Goal: Task Accomplishment & Management: Manage account settings

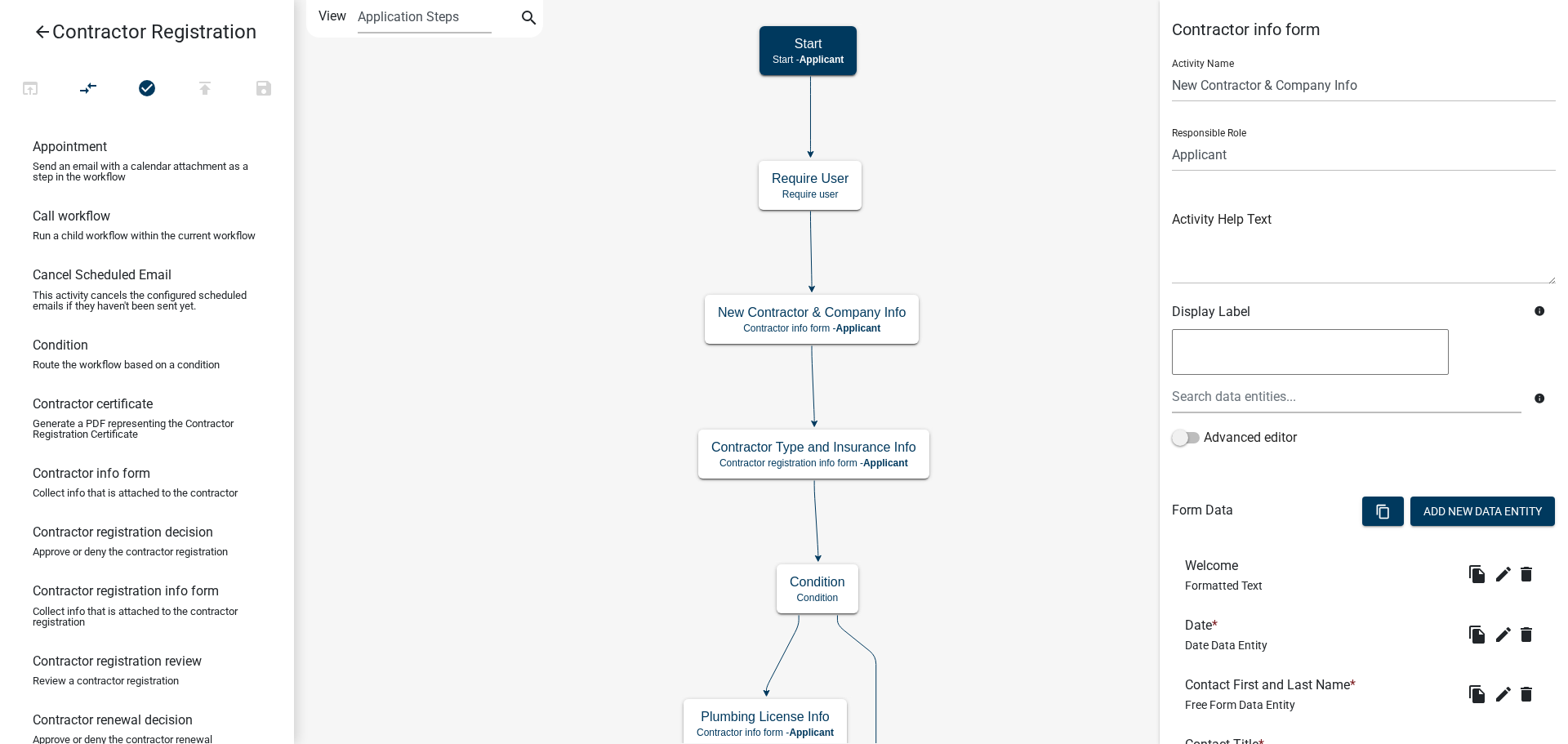
scroll to position [408, 0]
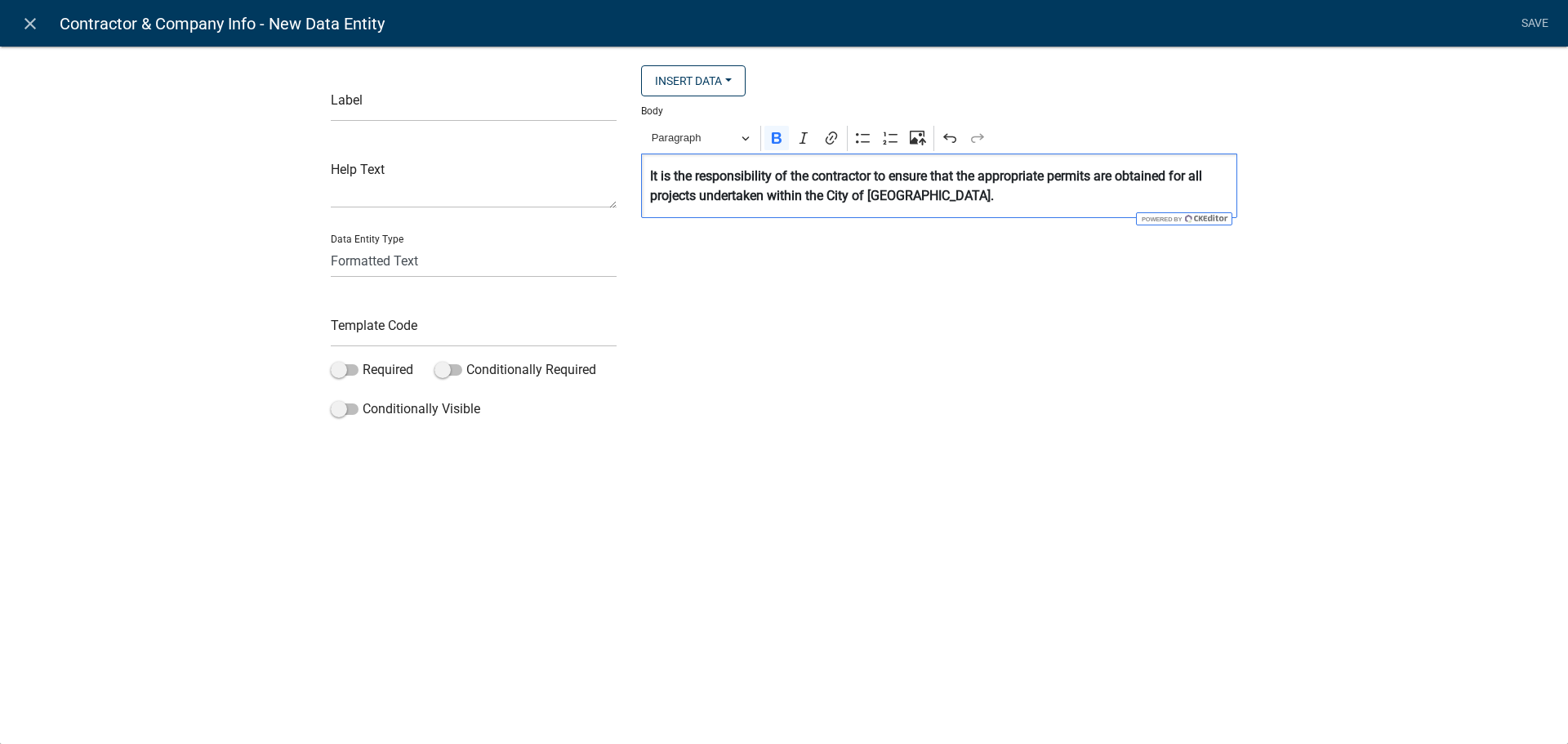
select select "rich-text"
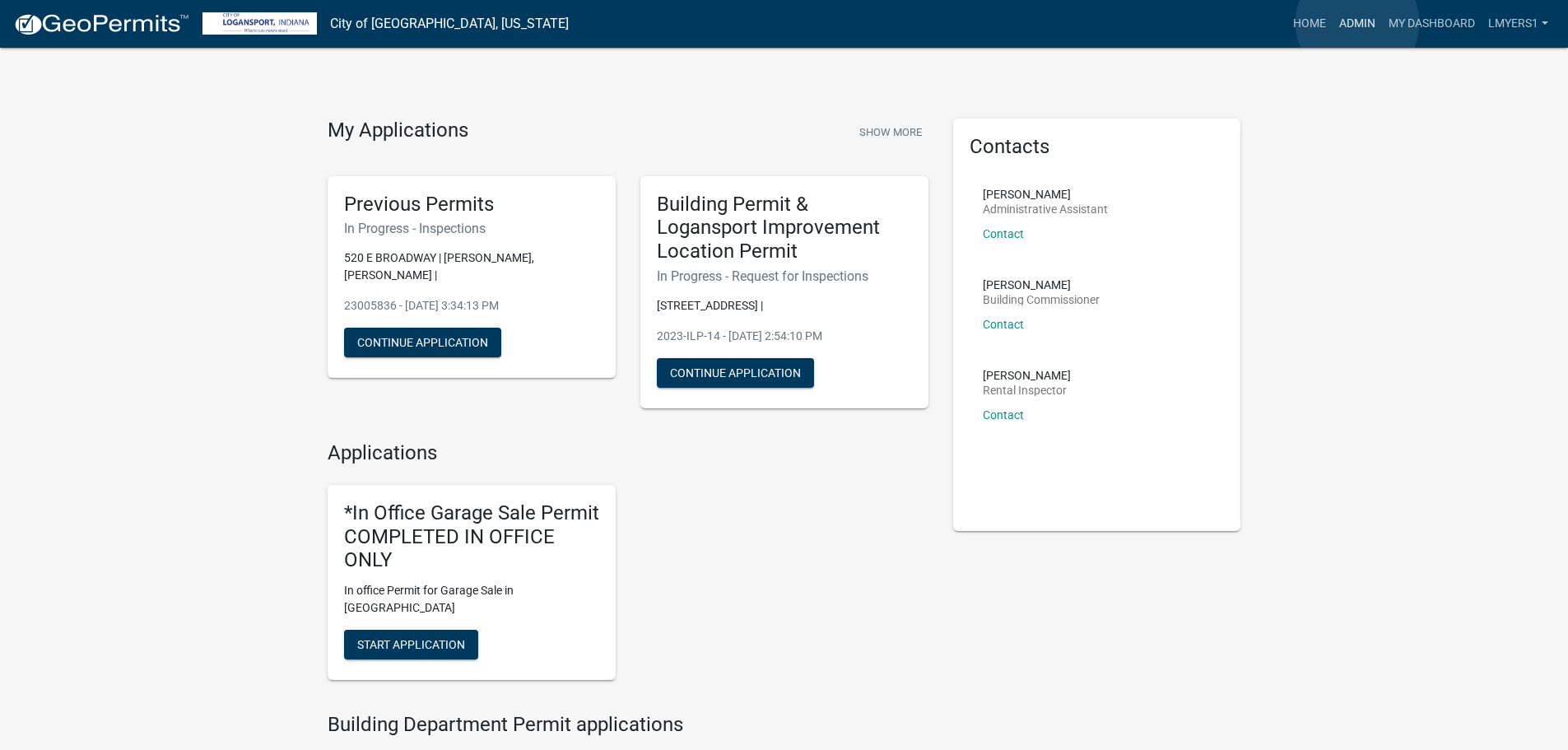
click at [1358, 23] on link "Admin" at bounding box center [1357, 24] width 49 height 32
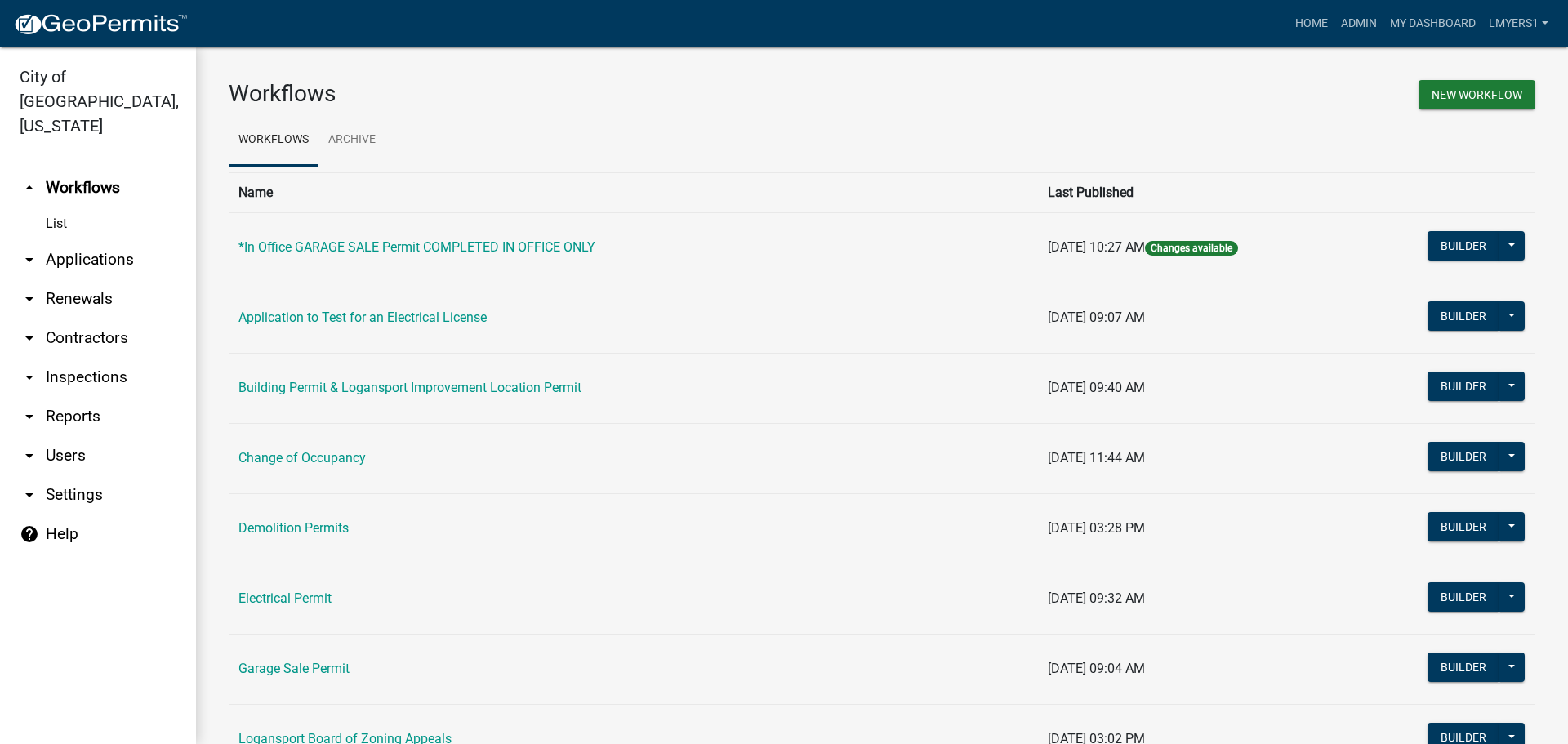
click at [97, 240] on link "arrow_drop_down Applications" at bounding box center [98, 259] width 196 height 40
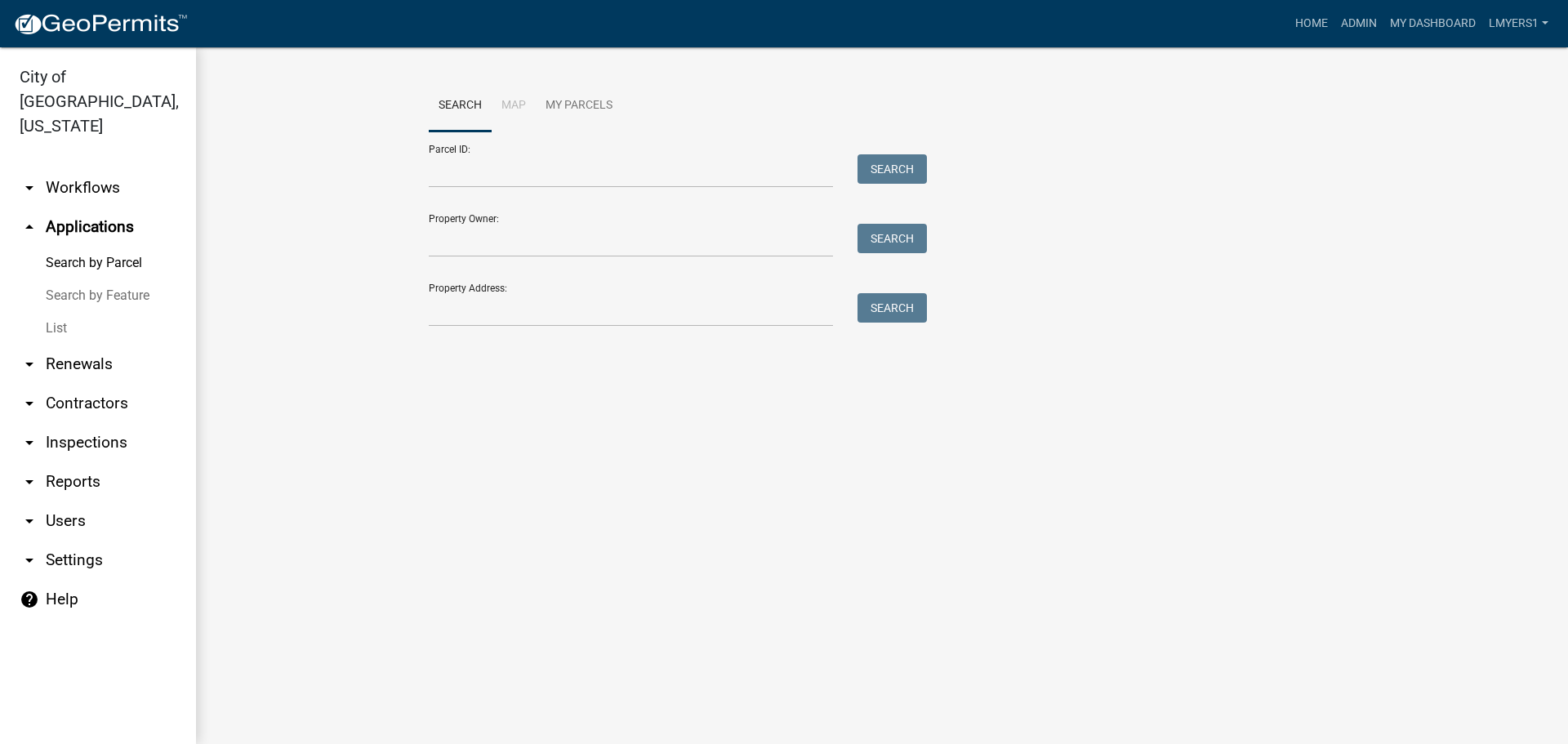
click at [54, 312] on link "List" at bounding box center [98, 328] width 196 height 33
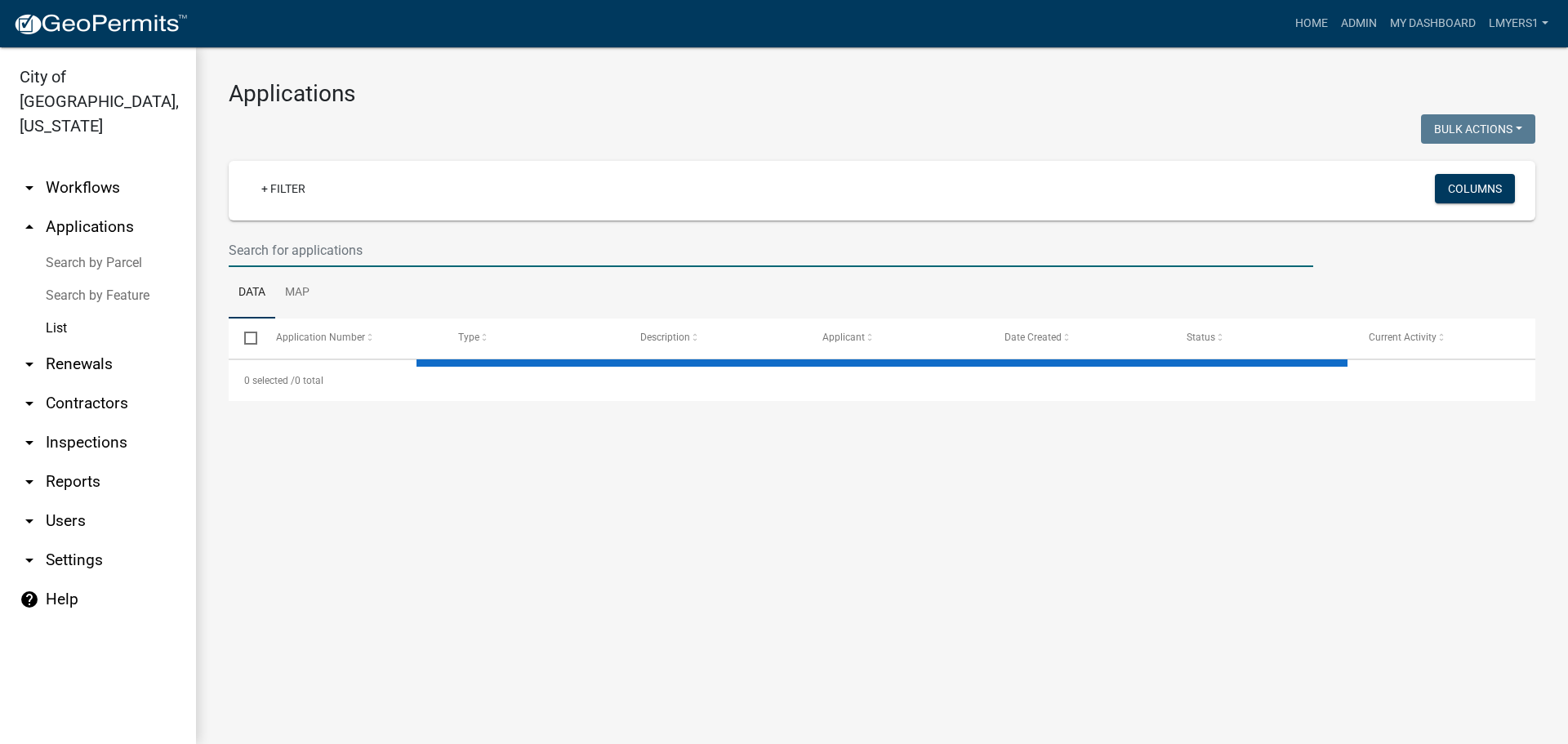
click at [252, 237] on input "text" at bounding box center [771, 250] width 1085 height 33
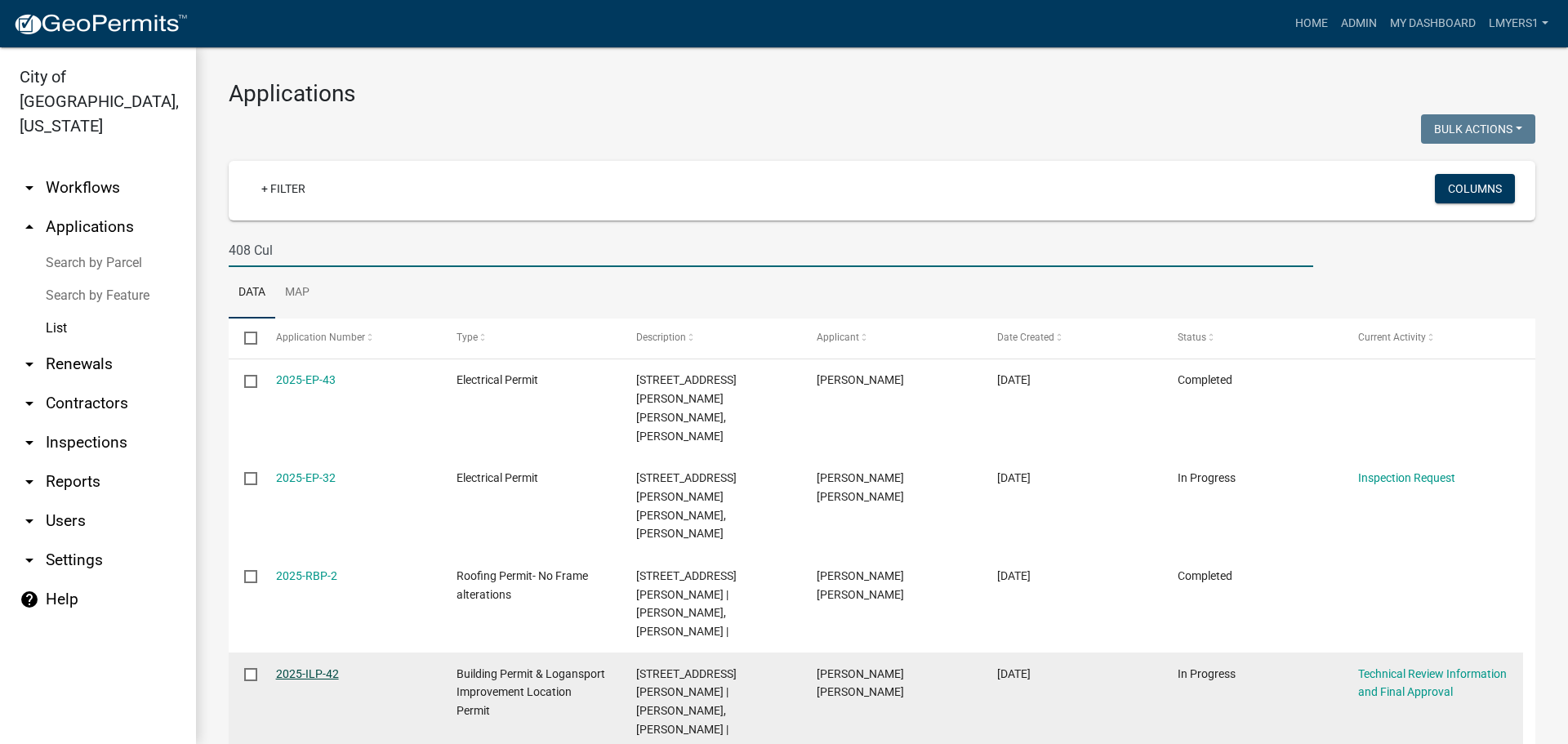
type input "408 Cul"
click at [319, 667] on link "2025-ILP-42" at bounding box center [307, 673] width 63 height 13
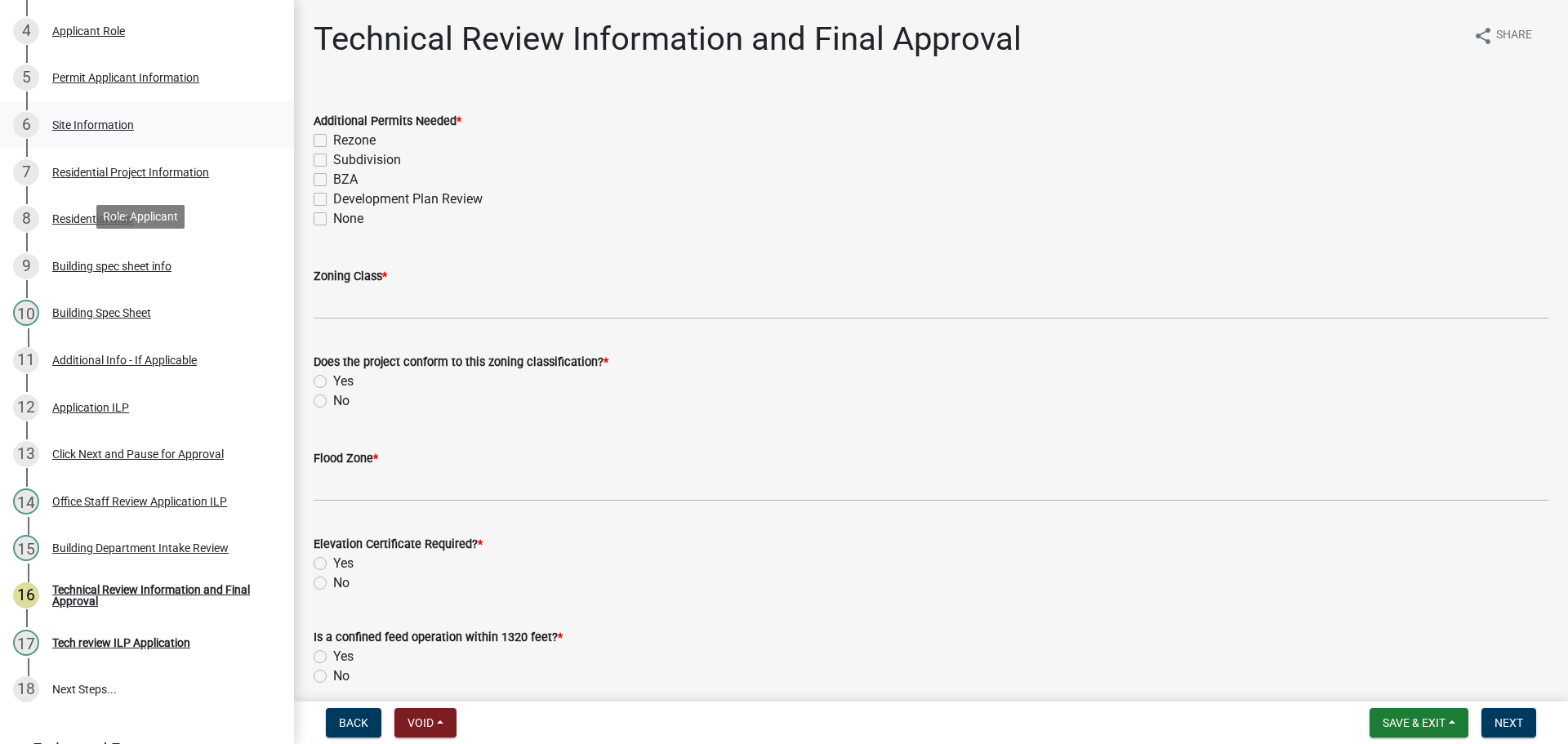
scroll to position [408, 0]
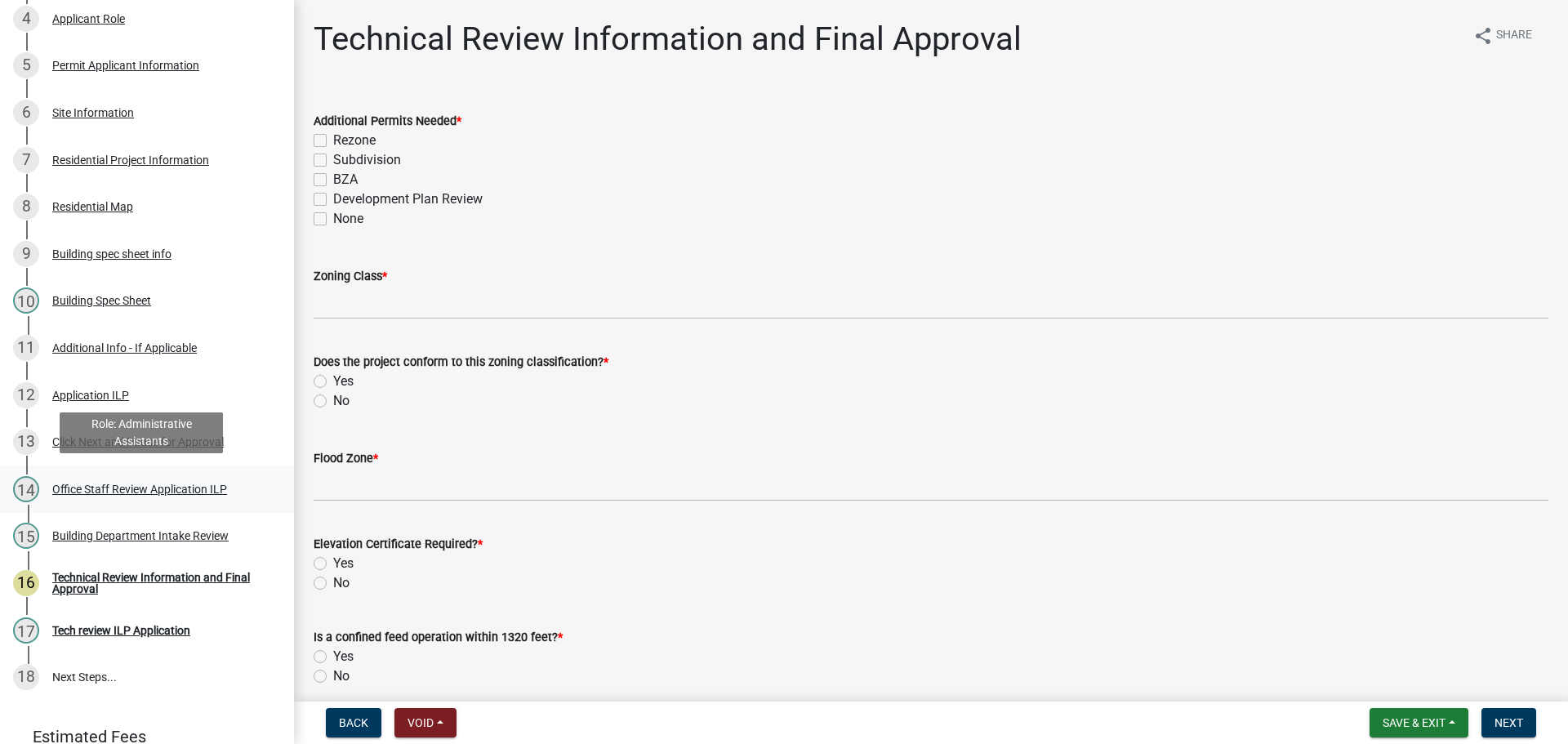
click at [91, 486] on div "Office Staff Review Application ILP" at bounding box center [140, 489] width 175 height 11
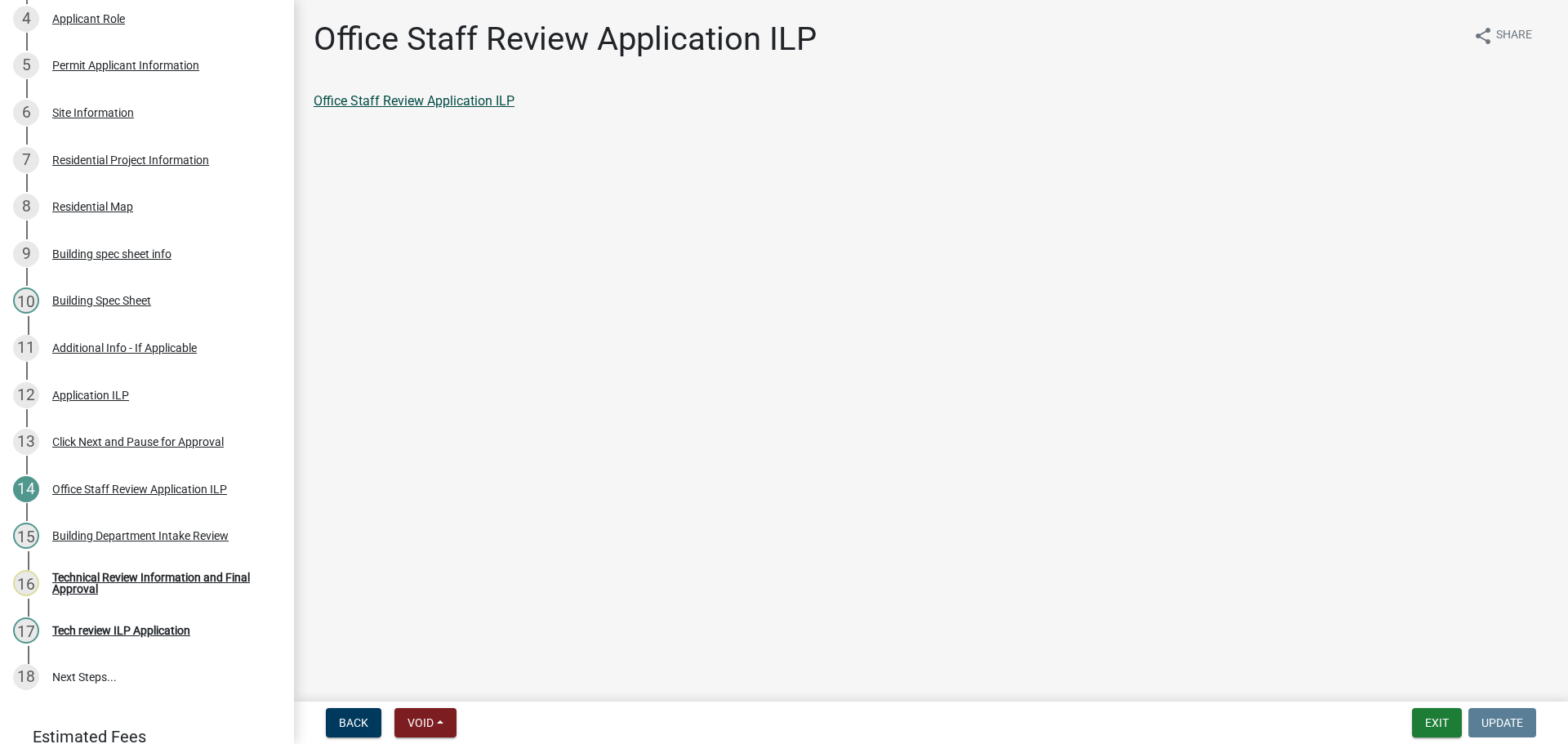
click at [434, 105] on link "Office Staff Review Application ILP" at bounding box center [414, 100] width 201 height 16
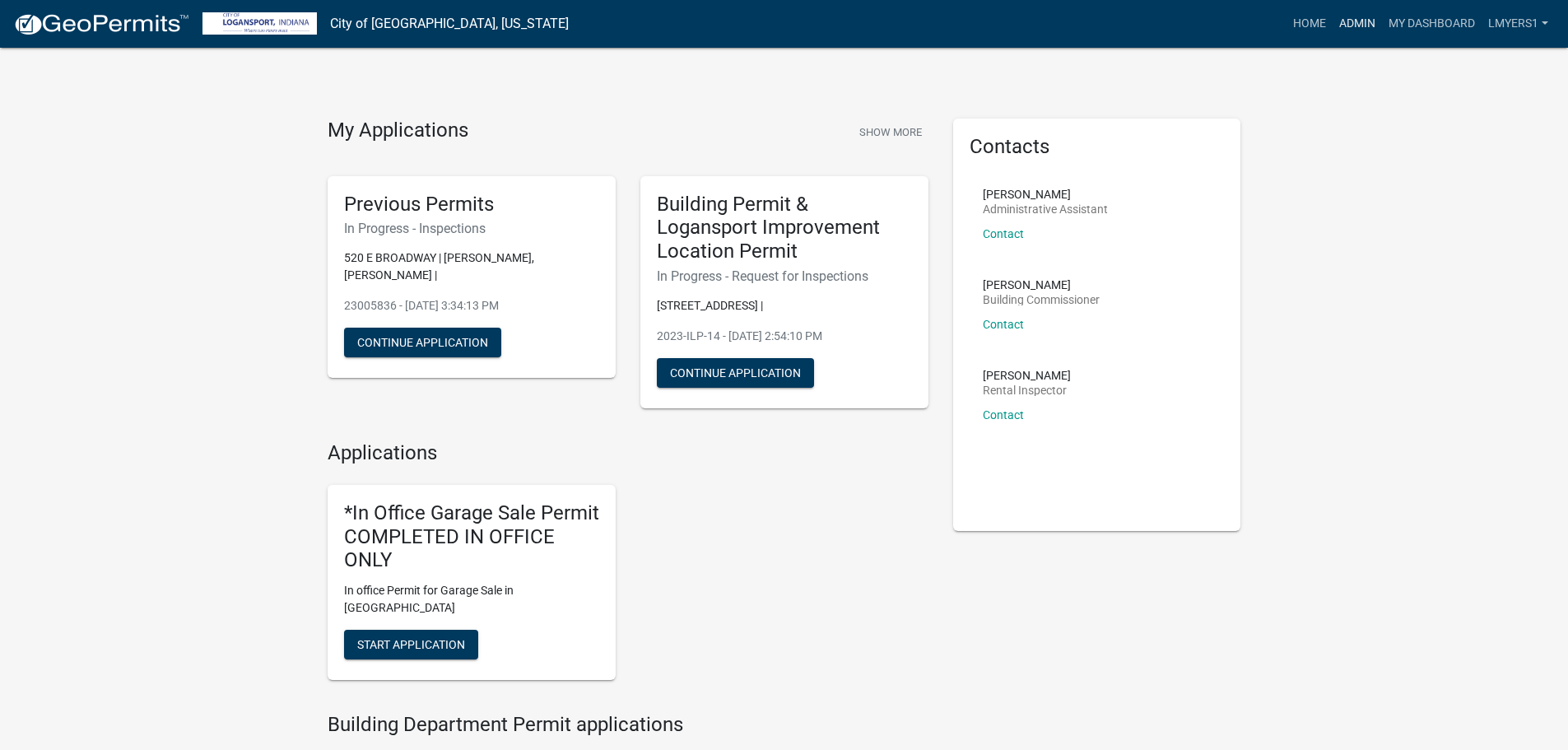
click at [1353, 25] on link "Admin" at bounding box center [1357, 24] width 49 height 32
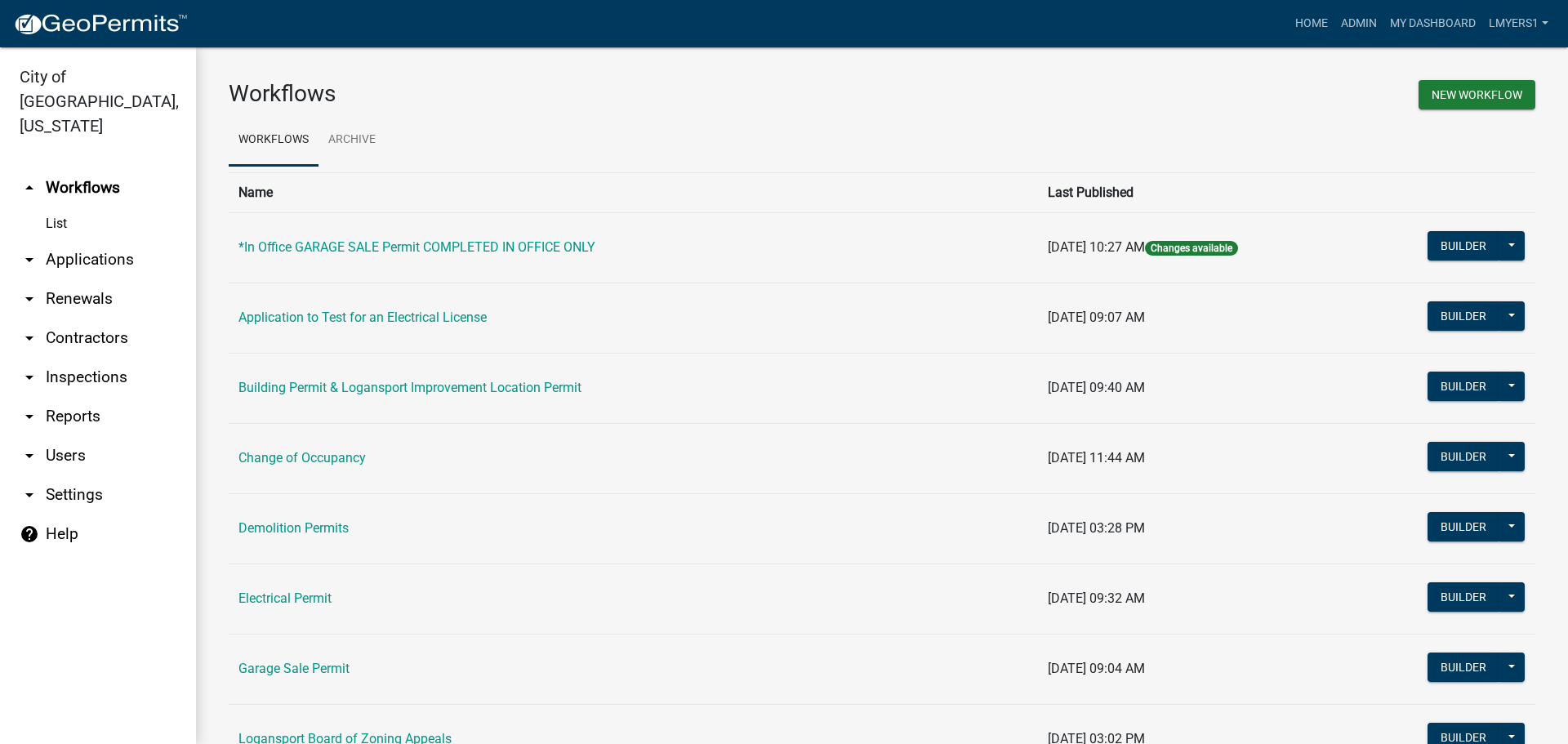
click at [91, 240] on link "arrow_drop_down Applications" at bounding box center [98, 259] width 196 height 40
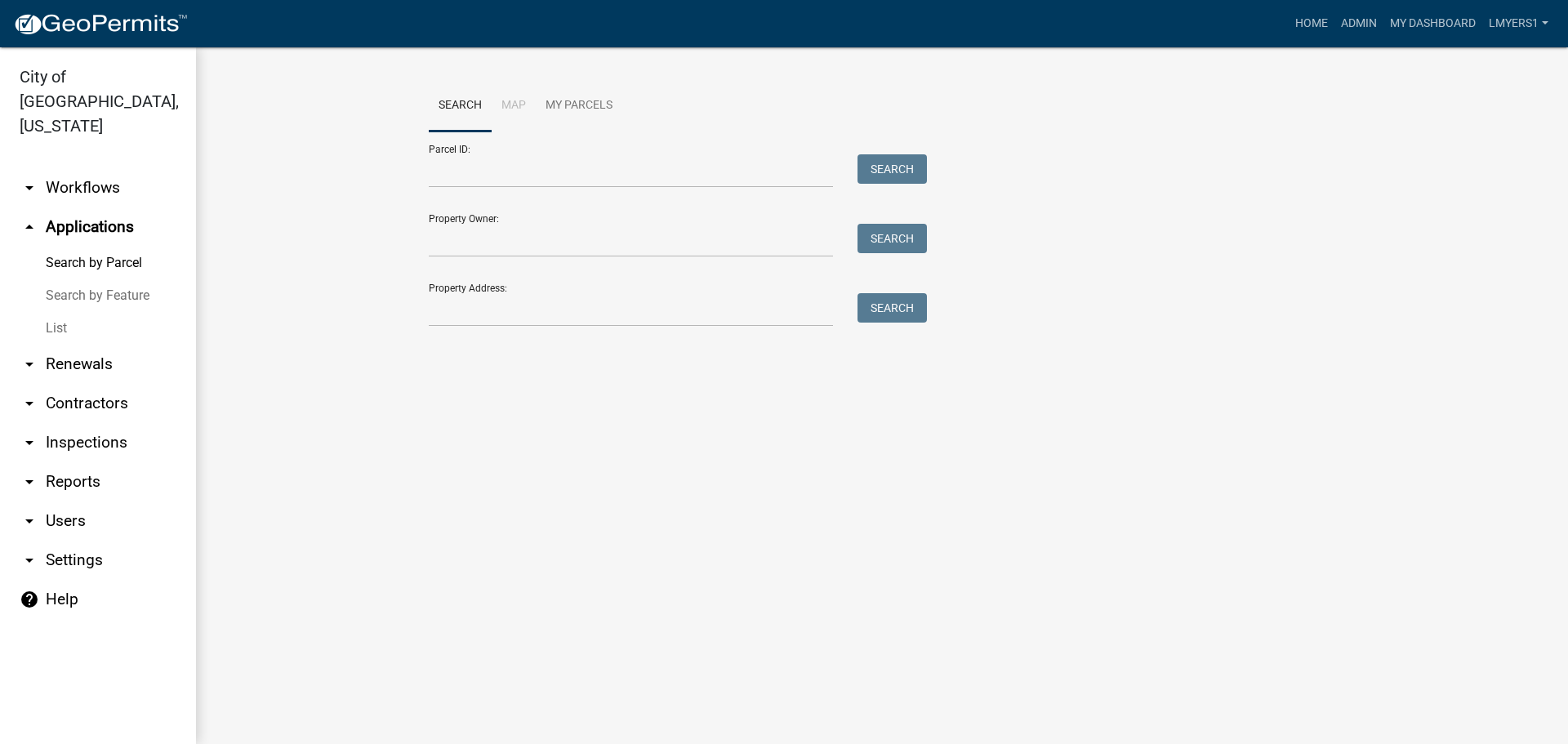
click at [66, 312] on link "List" at bounding box center [98, 328] width 196 height 33
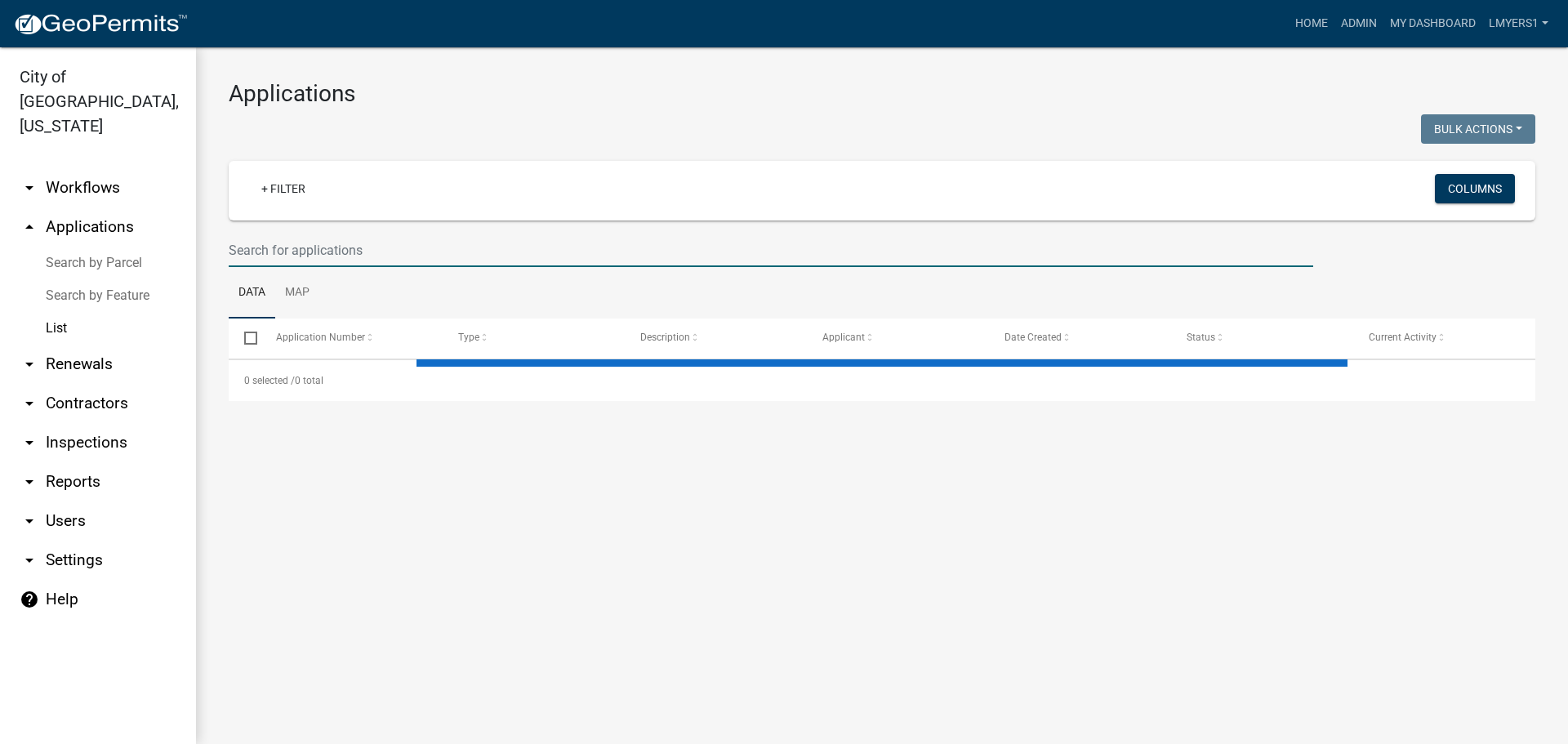
click at [411, 258] on input "text" at bounding box center [771, 250] width 1085 height 33
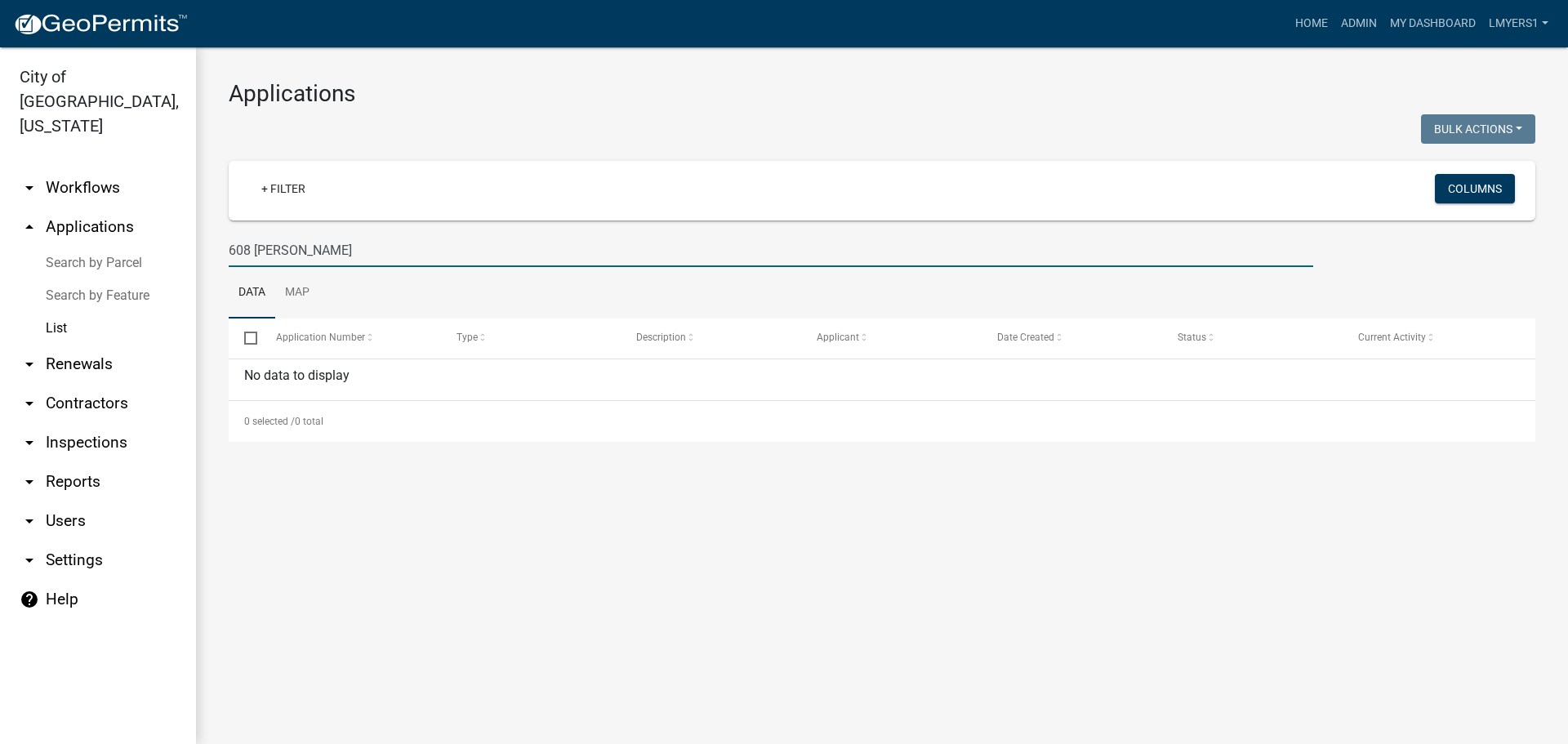
drag, startPoint x: 302, startPoint y: 249, endPoint x: 200, endPoint y: 257, distance: 102.3
click at [200, 257] on div "Applications Bulk Actions Void Expire Lock Withdraw + Filter Columns 608 Culber…" at bounding box center [882, 260] width 1372 height 427
click at [386, 247] on input "608 Culbert" at bounding box center [771, 250] width 1085 height 33
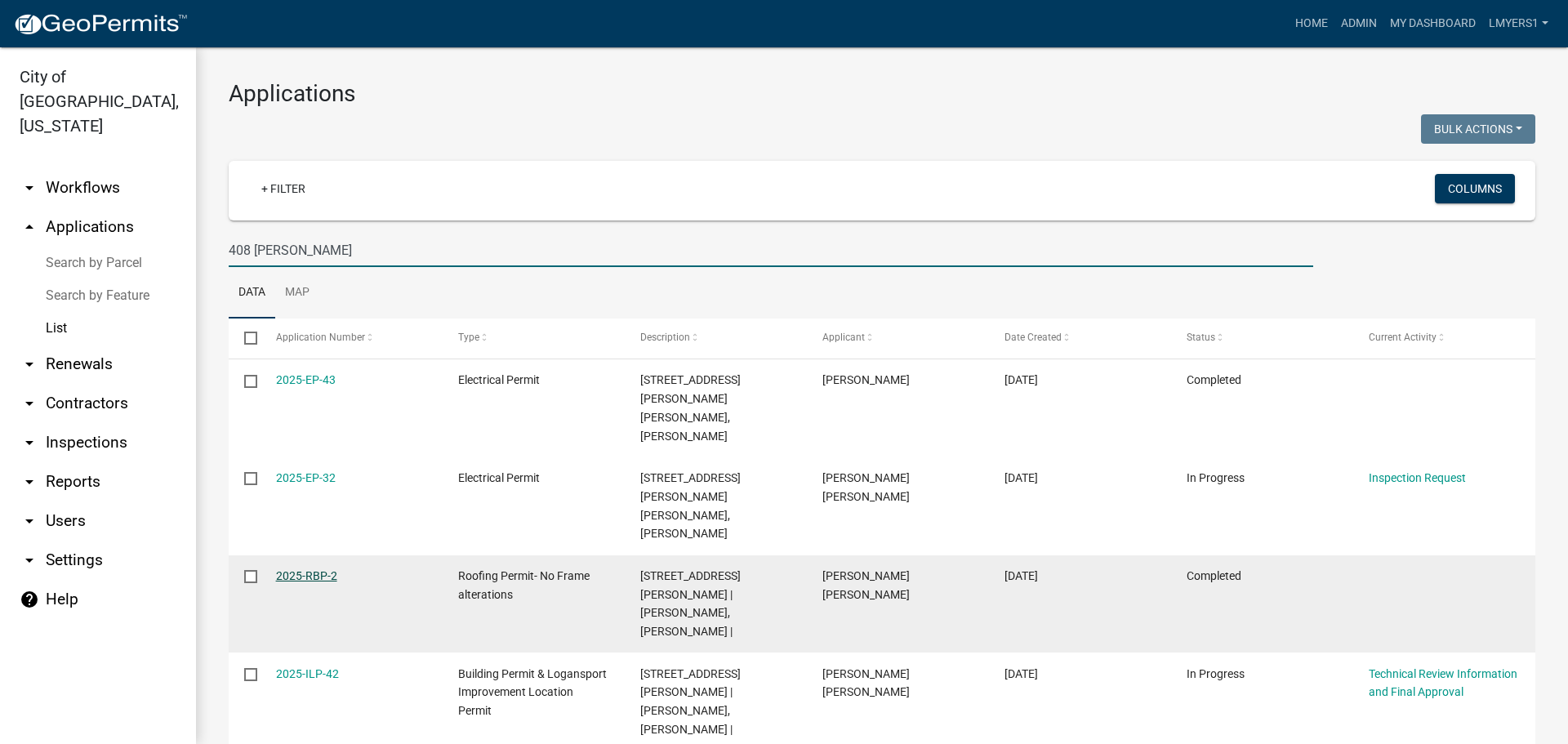
type input "408 Culbertson"
click at [306, 569] on link "2025-RBP-2" at bounding box center [306, 576] width 62 height 13
click at [306, 504] on body "Internet Explorer does NOT work with GeoPermits. Get a new browser for more sec…" at bounding box center [784, 372] width 1568 height 744
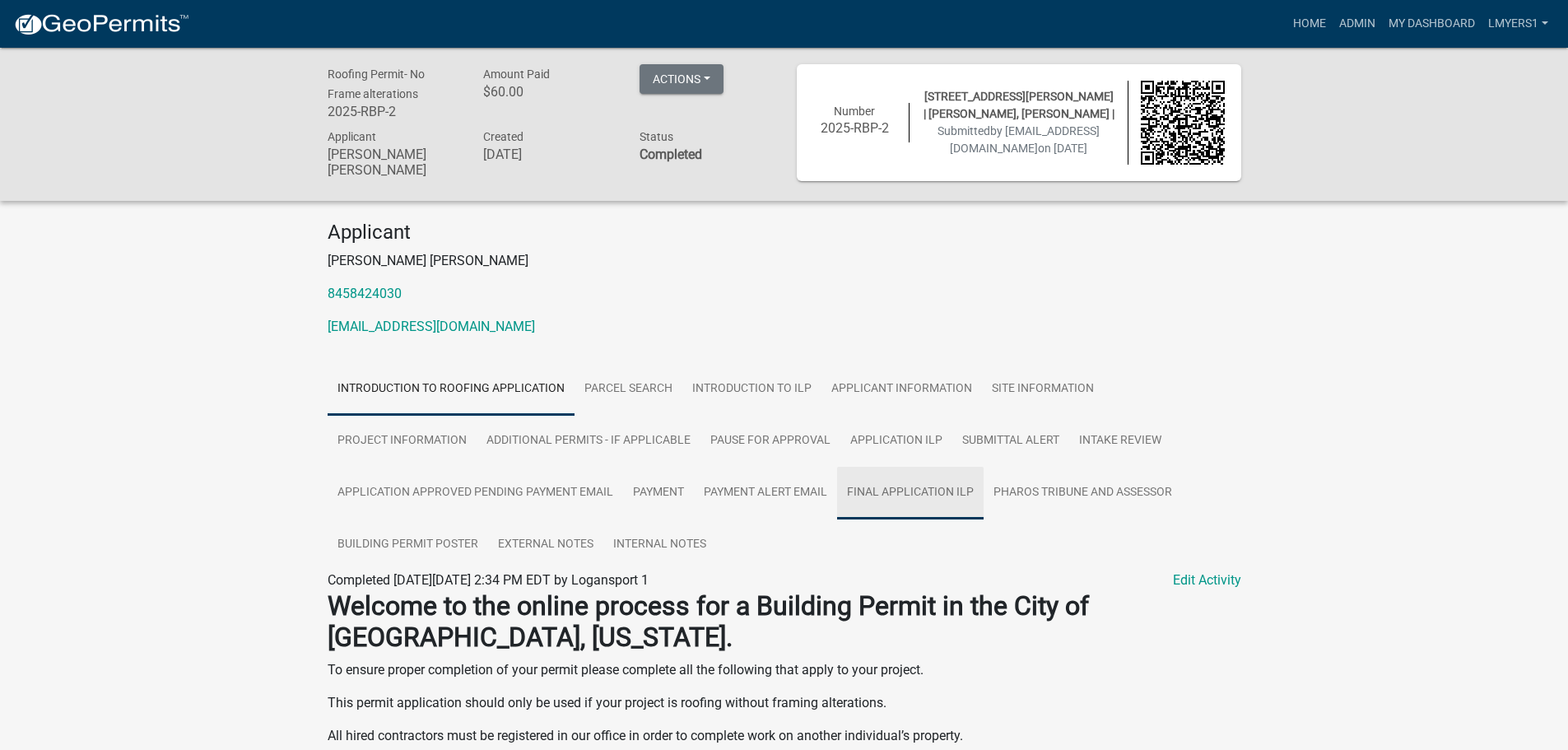
click at [938, 502] on link "Final Application ILP" at bounding box center [911, 492] width 147 height 53
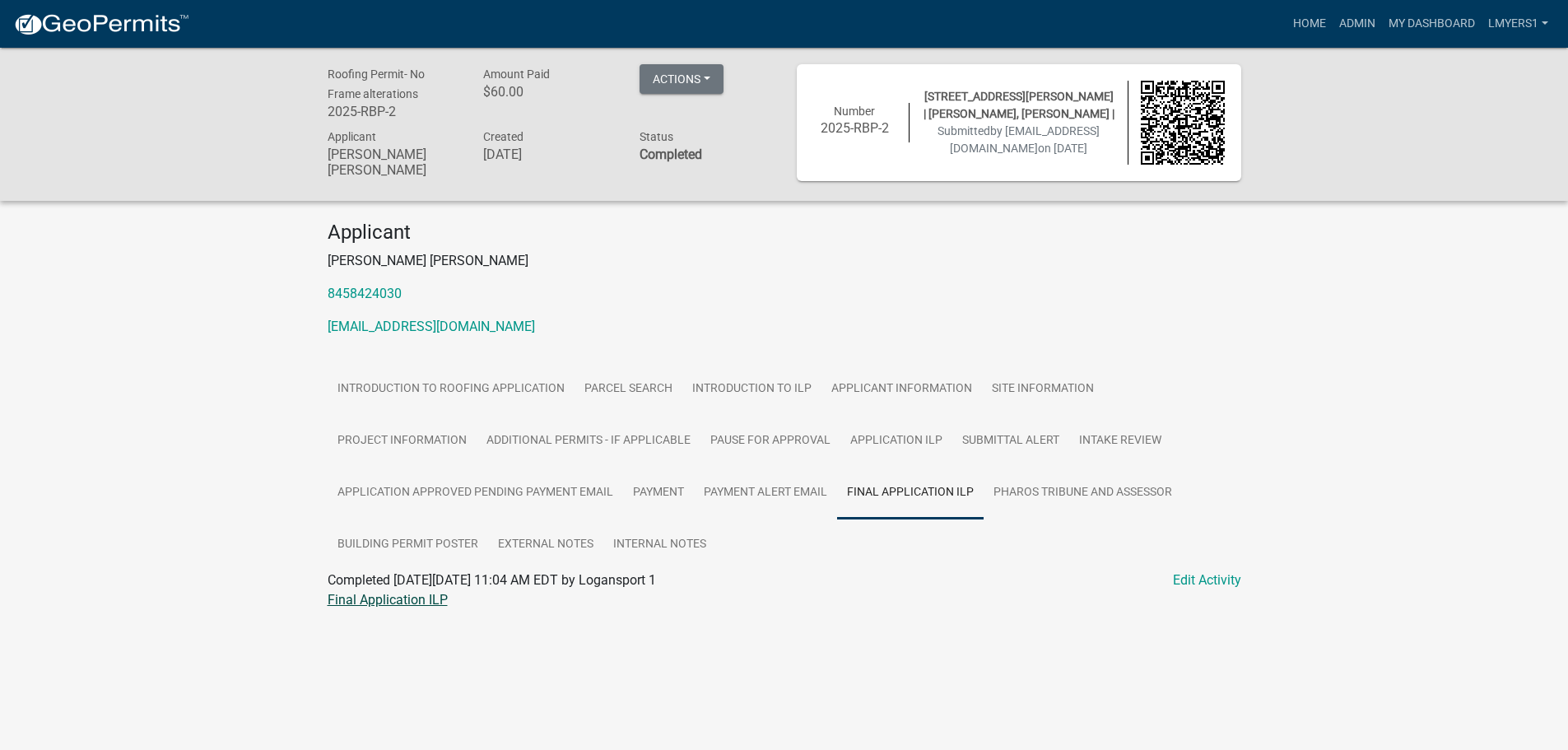
click at [430, 600] on link "Final Application ILP" at bounding box center [388, 599] width 121 height 16
click at [1349, 22] on link "Admin" at bounding box center [1357, 24] width 49 height 32
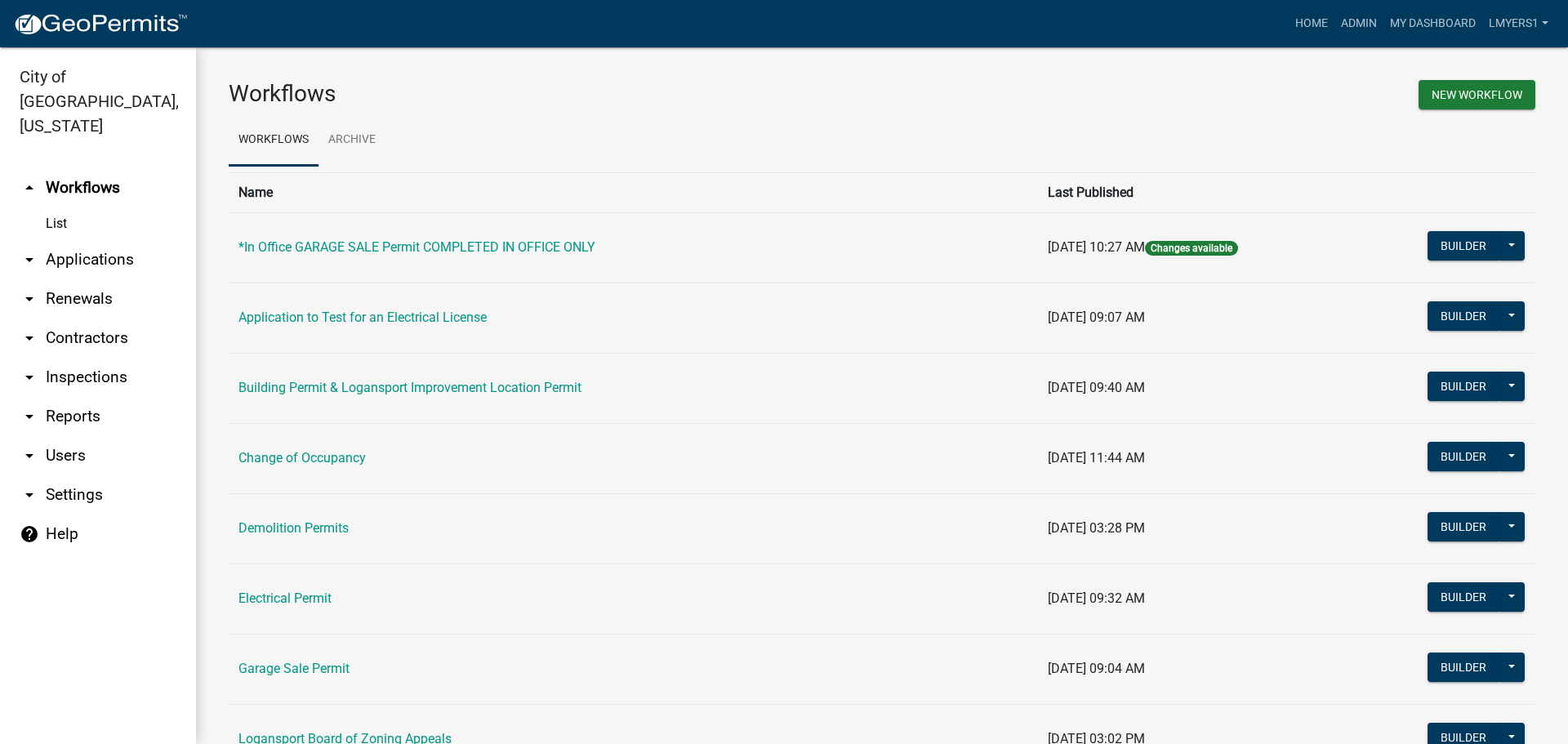
click at [86, 246] on link "arrow_drop_down Applications" at bounding box center [98, 259] width 196 height 40
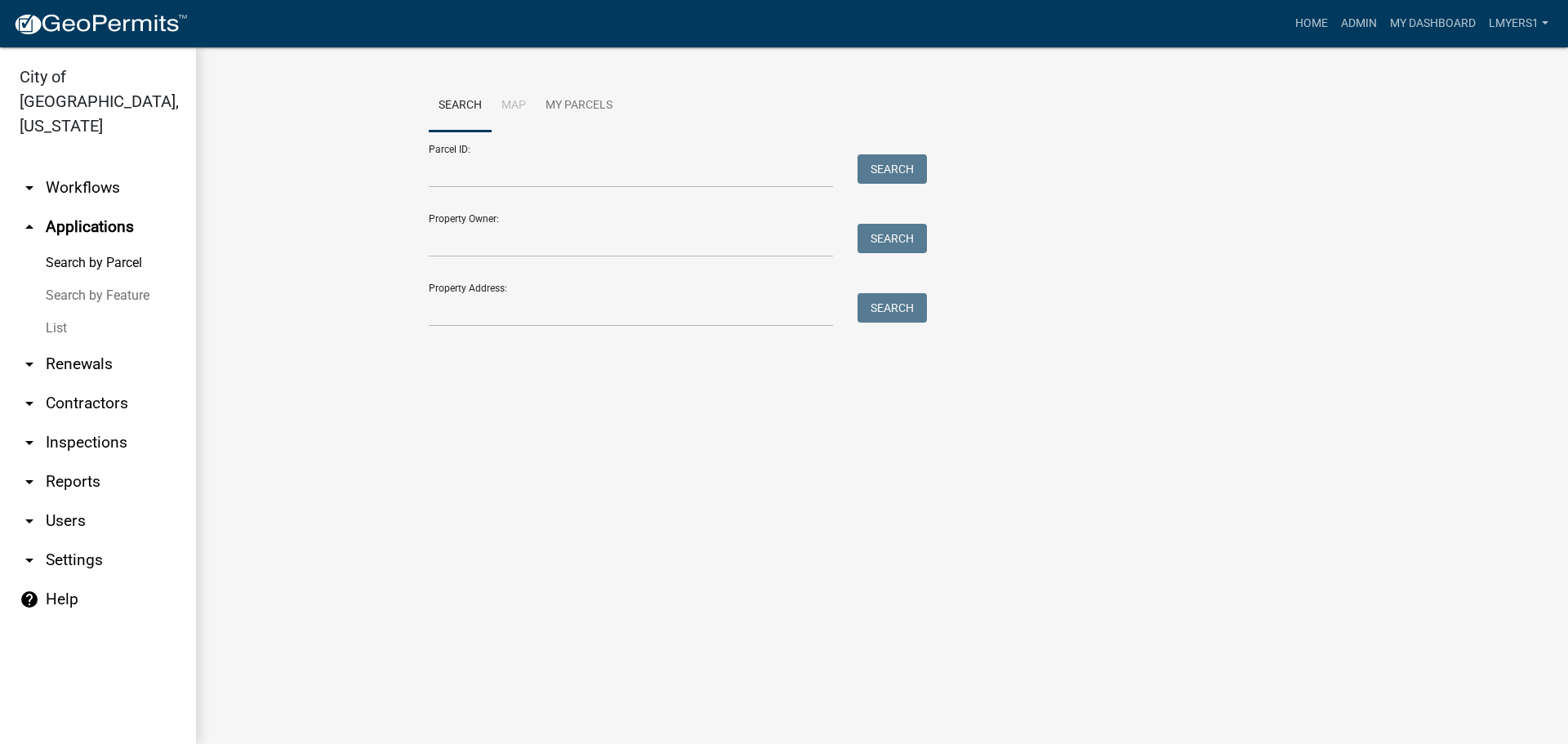
click at [49, 312] on link "List" at bounding box center [98, 328] width 196 height 33
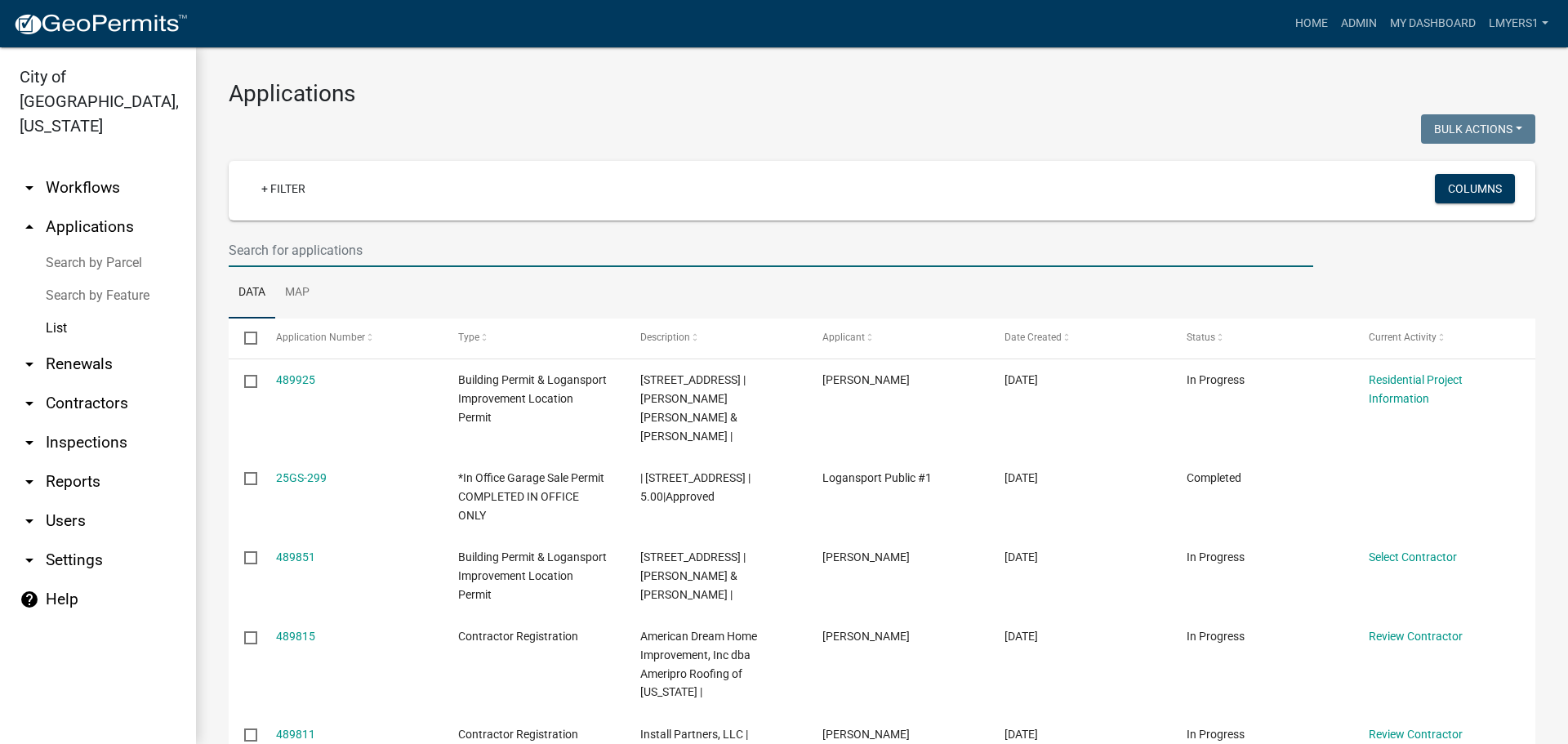
click at [262, 247] on input "text" at bounding box center [771, 250] width 1085 height 33
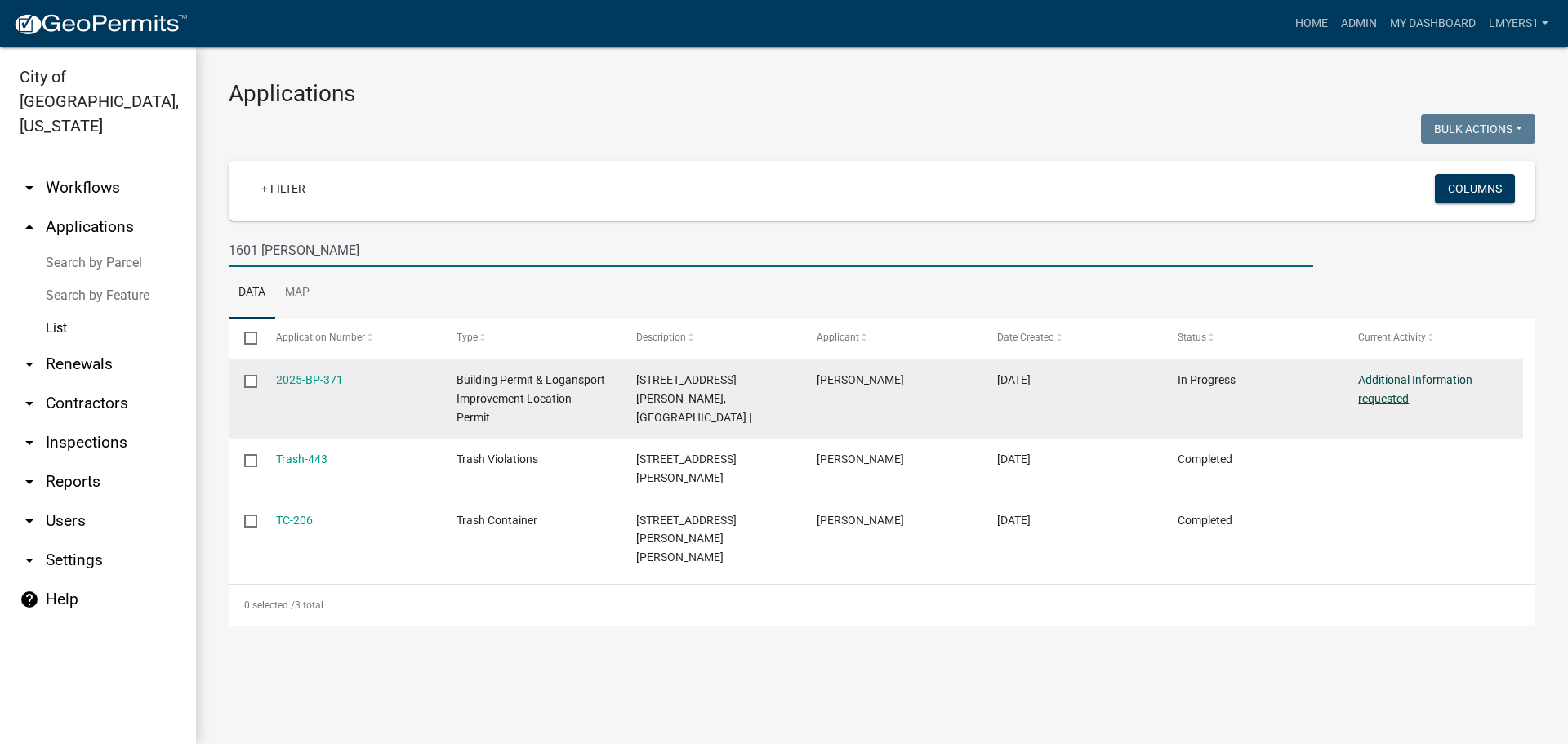
type input "1601 Georg"
click at [1377, 384] on link "Additional Information requested" at bounding box center [1415, 389] width 114 height 32
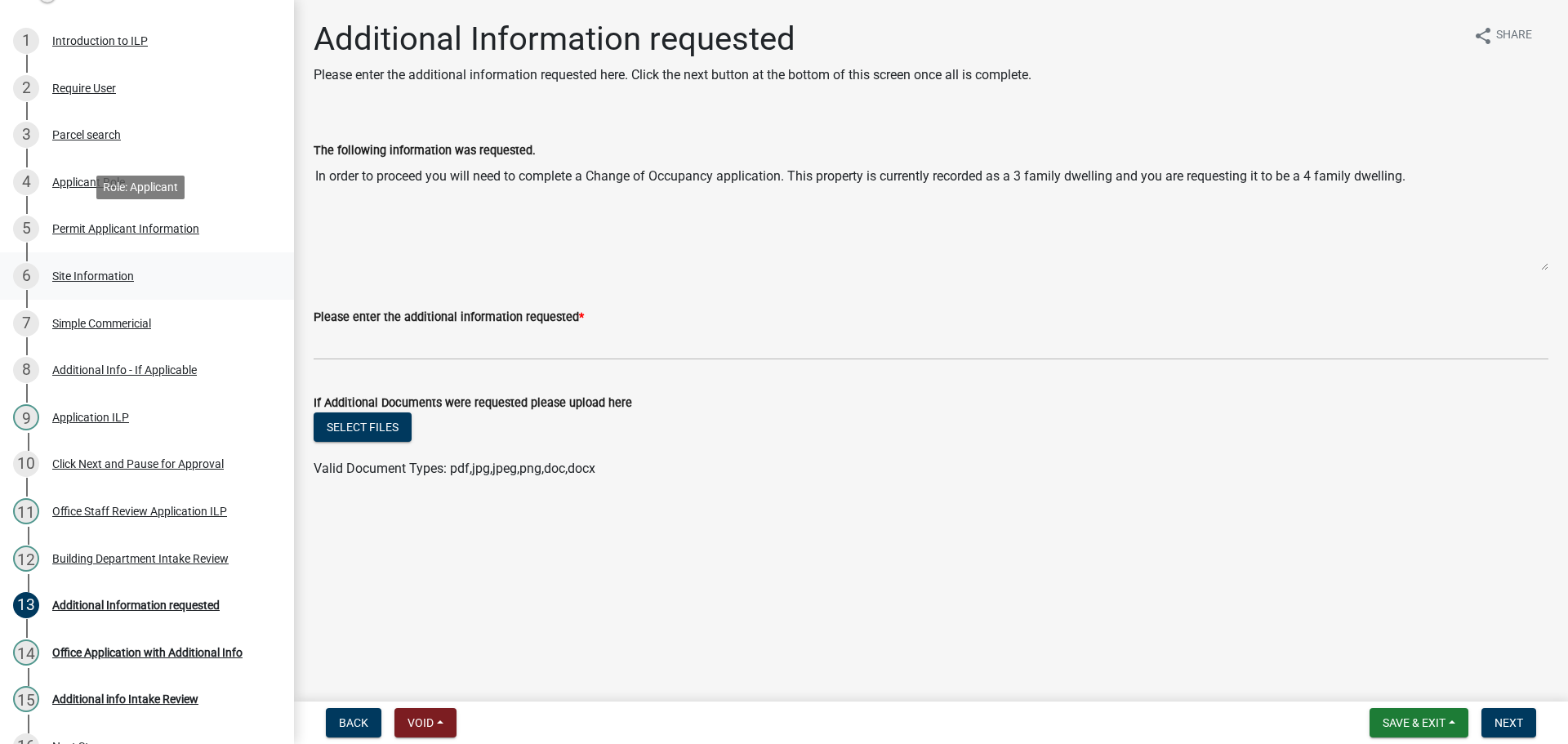
scroll to position [326, 0]
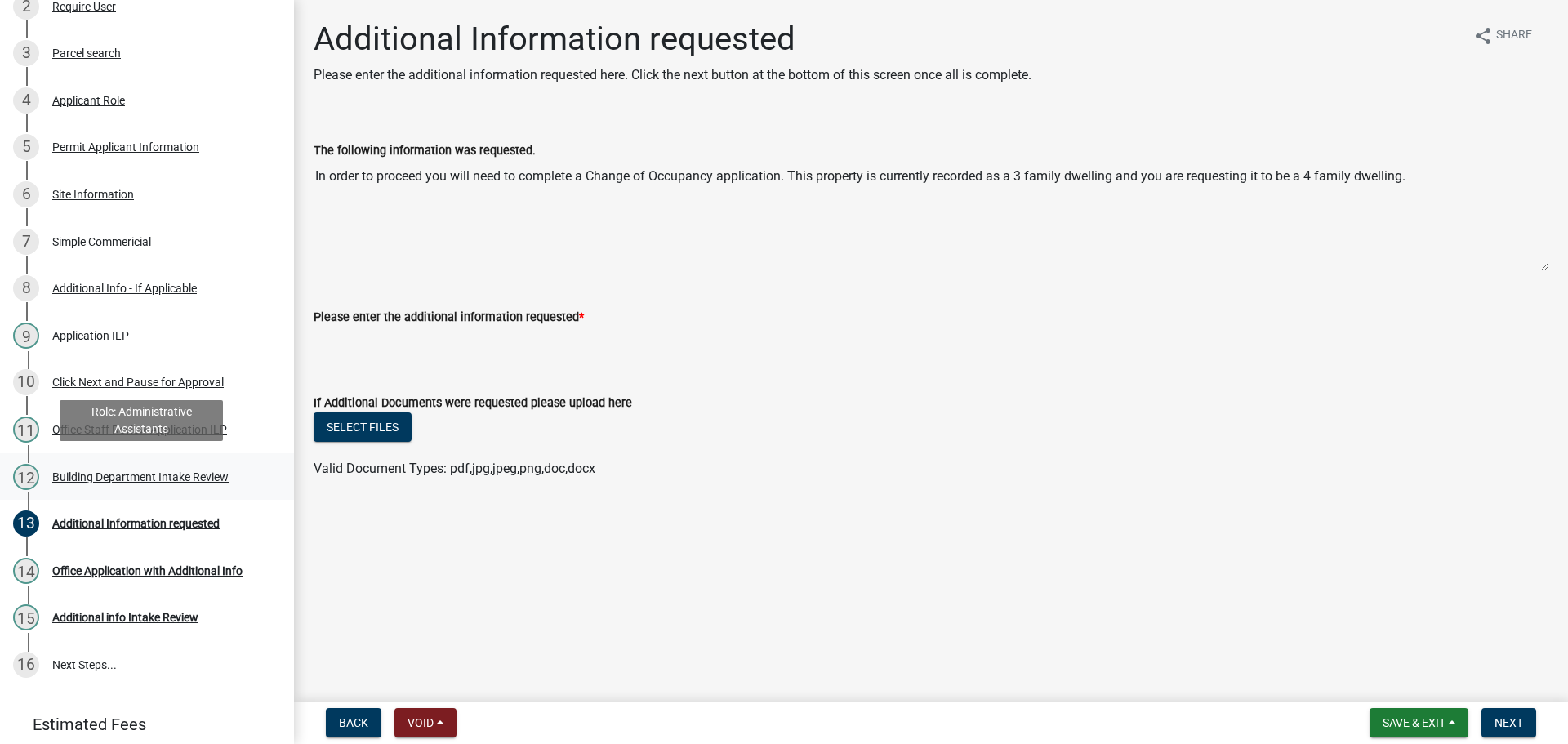
click at [156, 475] on div "Building Department Intake Review" at bounding box center [141, 476] width 177 height 11
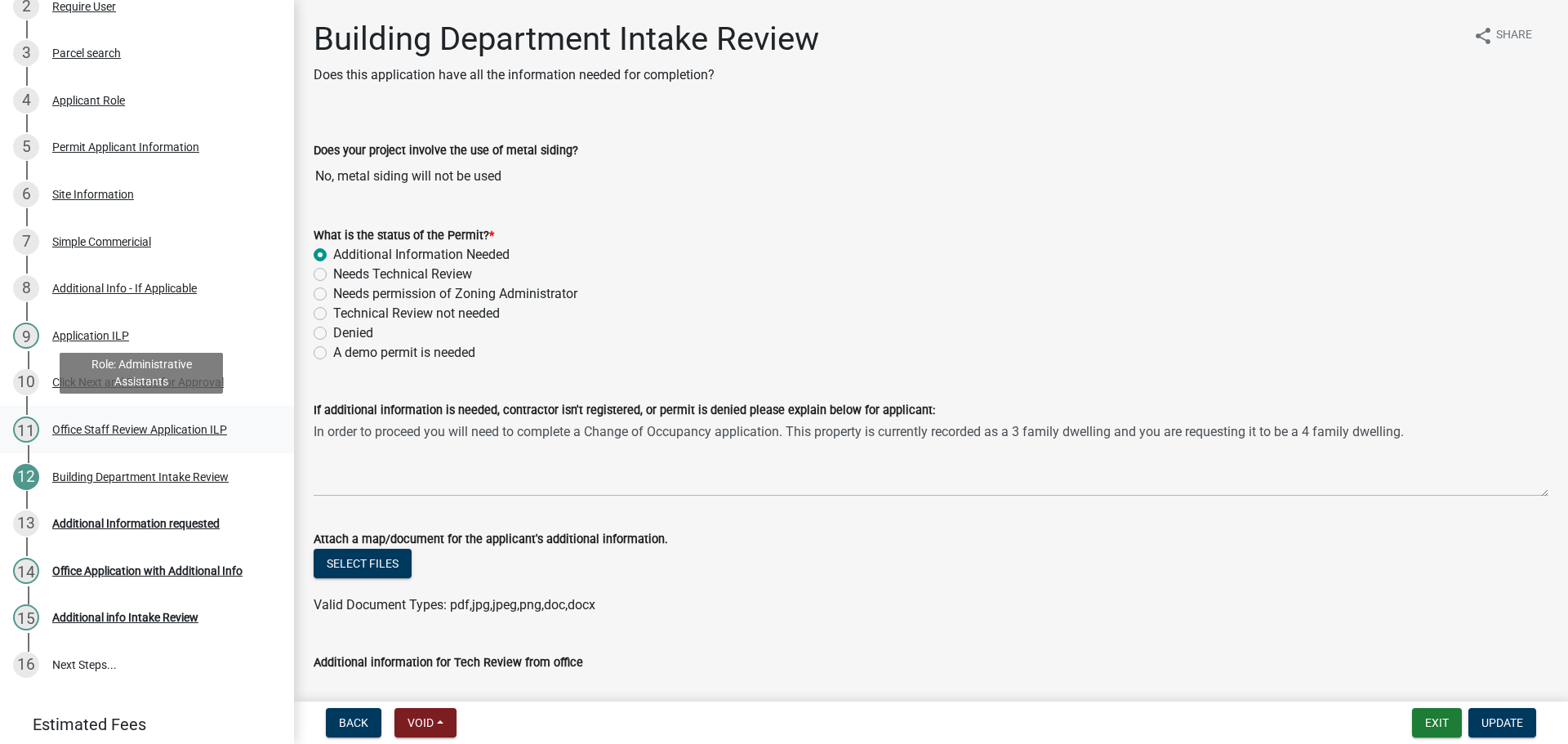
click at [91, 427] on div "Office Staff Review Application ILP" at bounding box center [140, 429] width 175 height 11
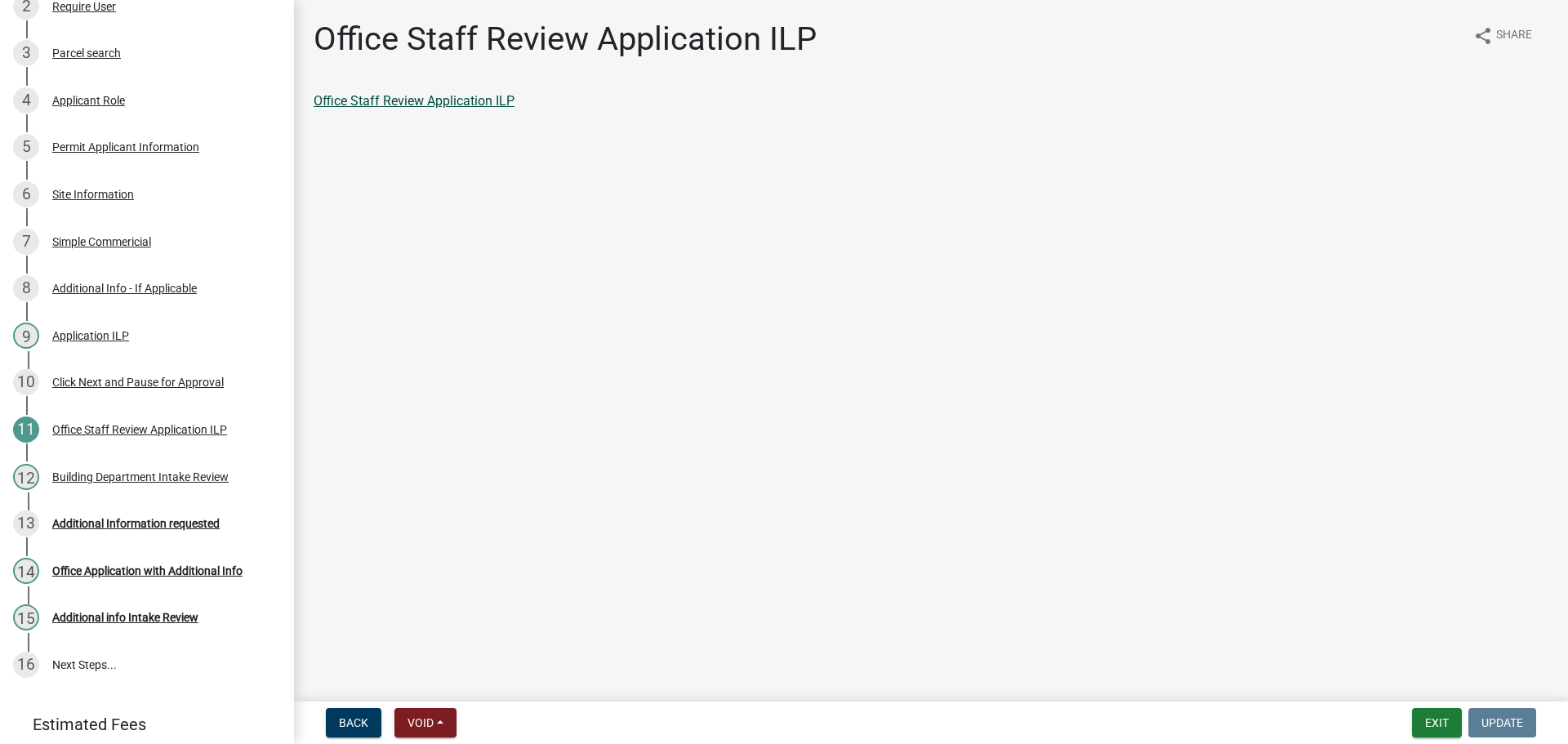
click at [417, 101] on link "Office Staff Review Application ILP" at bounding box center [414, 100] width 201 height 16
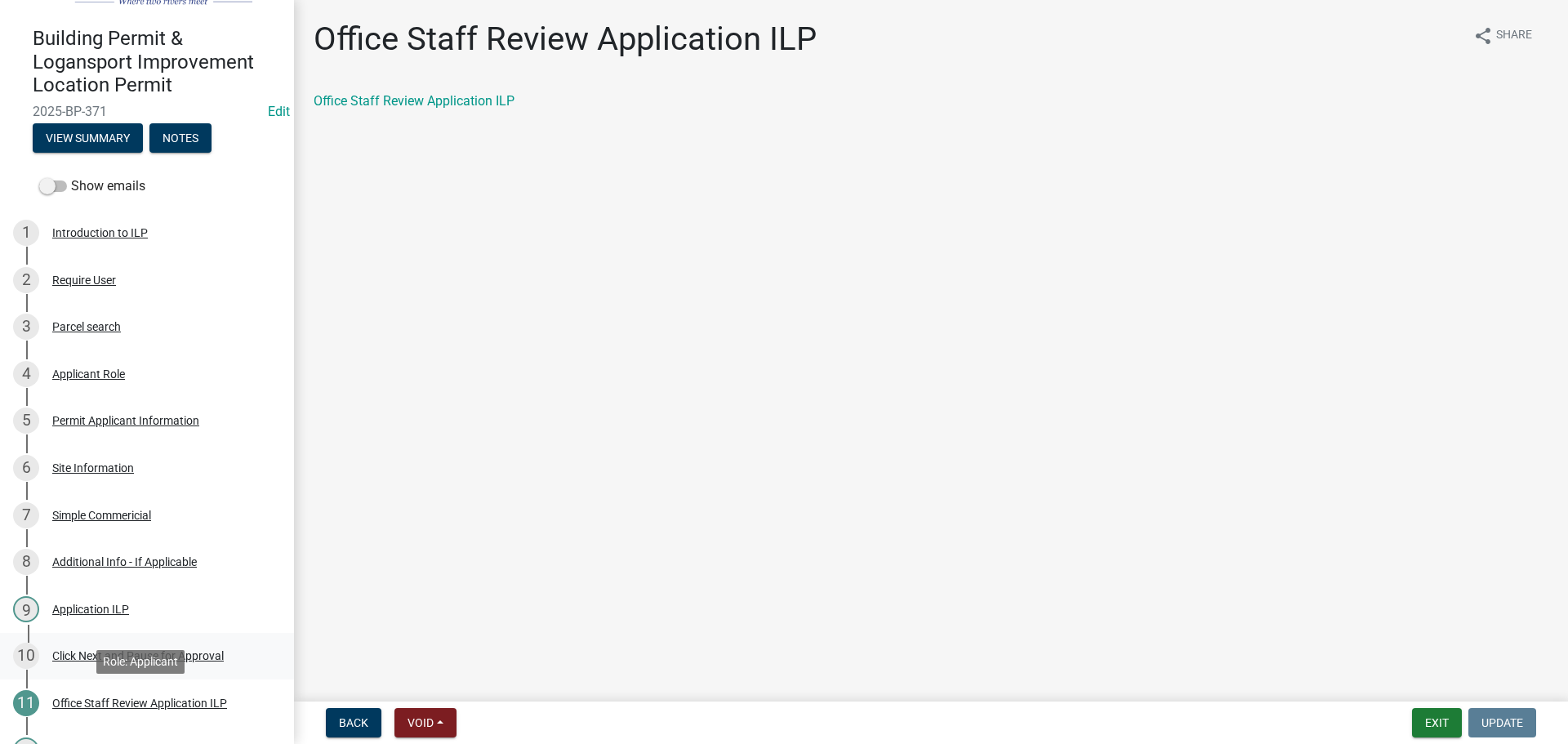
scroll to position [0, 0]
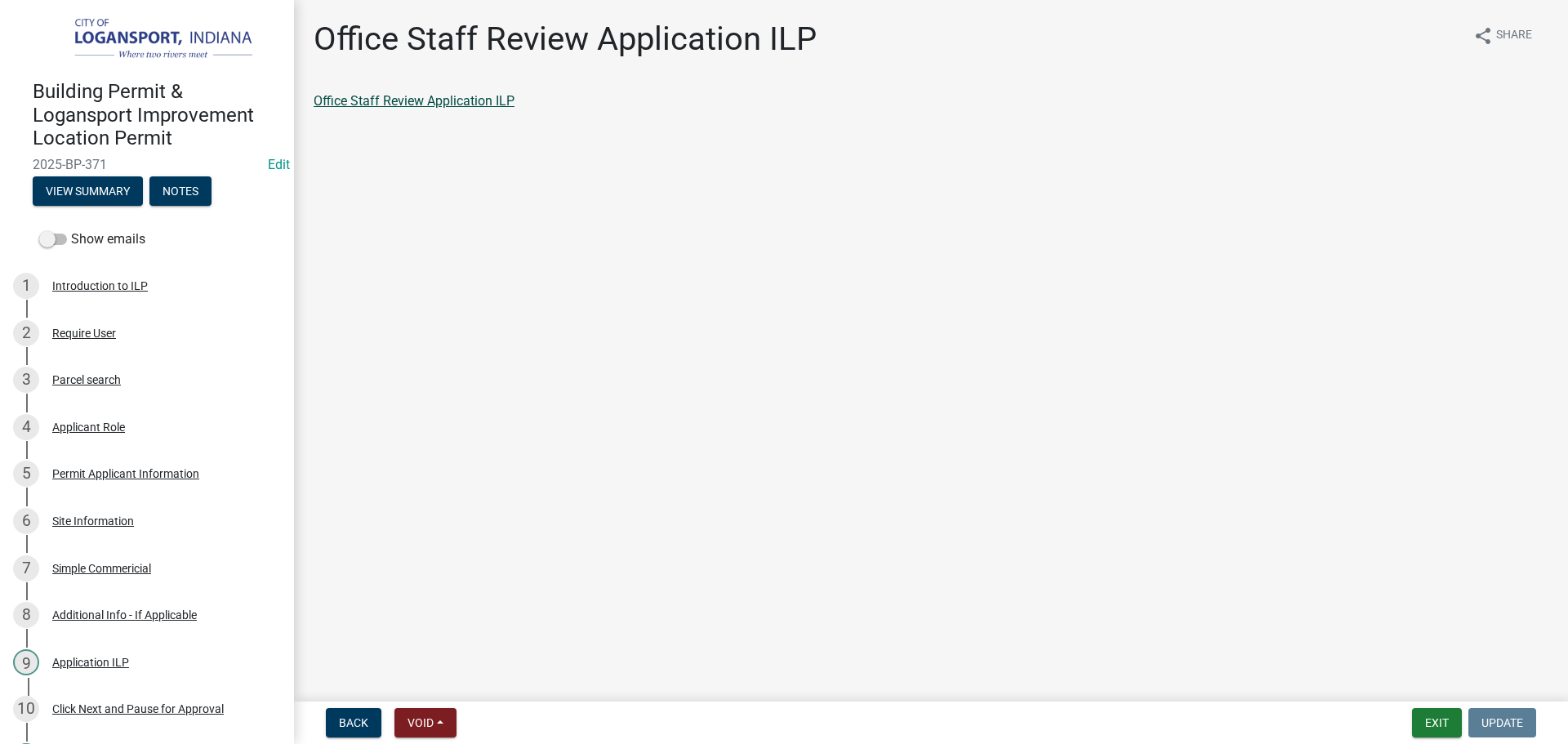
click at [493, 100] on link "Office Staff Review Application ILP" at bounding box center [414, 100] width 201 height 16
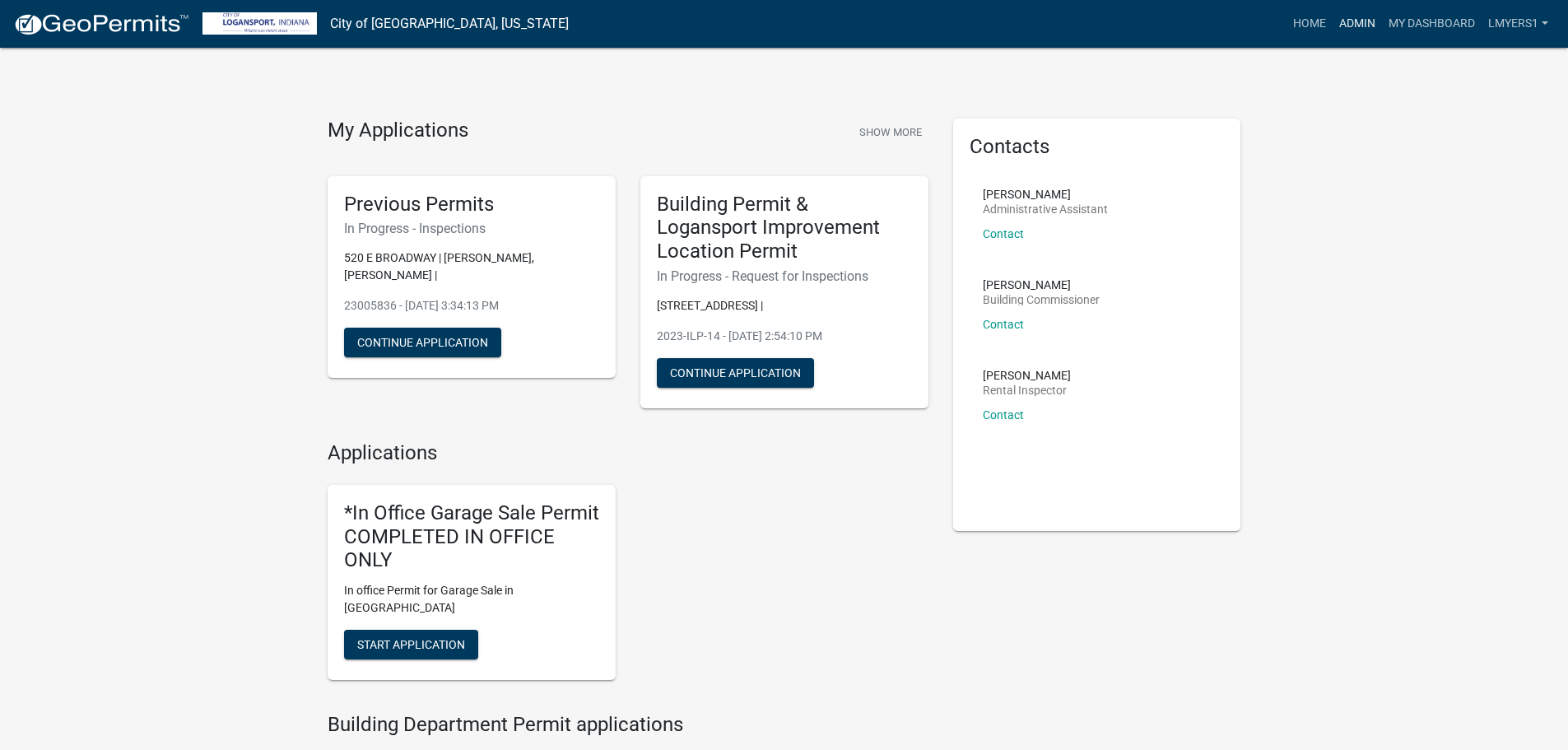
click at [1357, 25] on link "Admin" at bounding box center [1357, 24] width 49 height 32
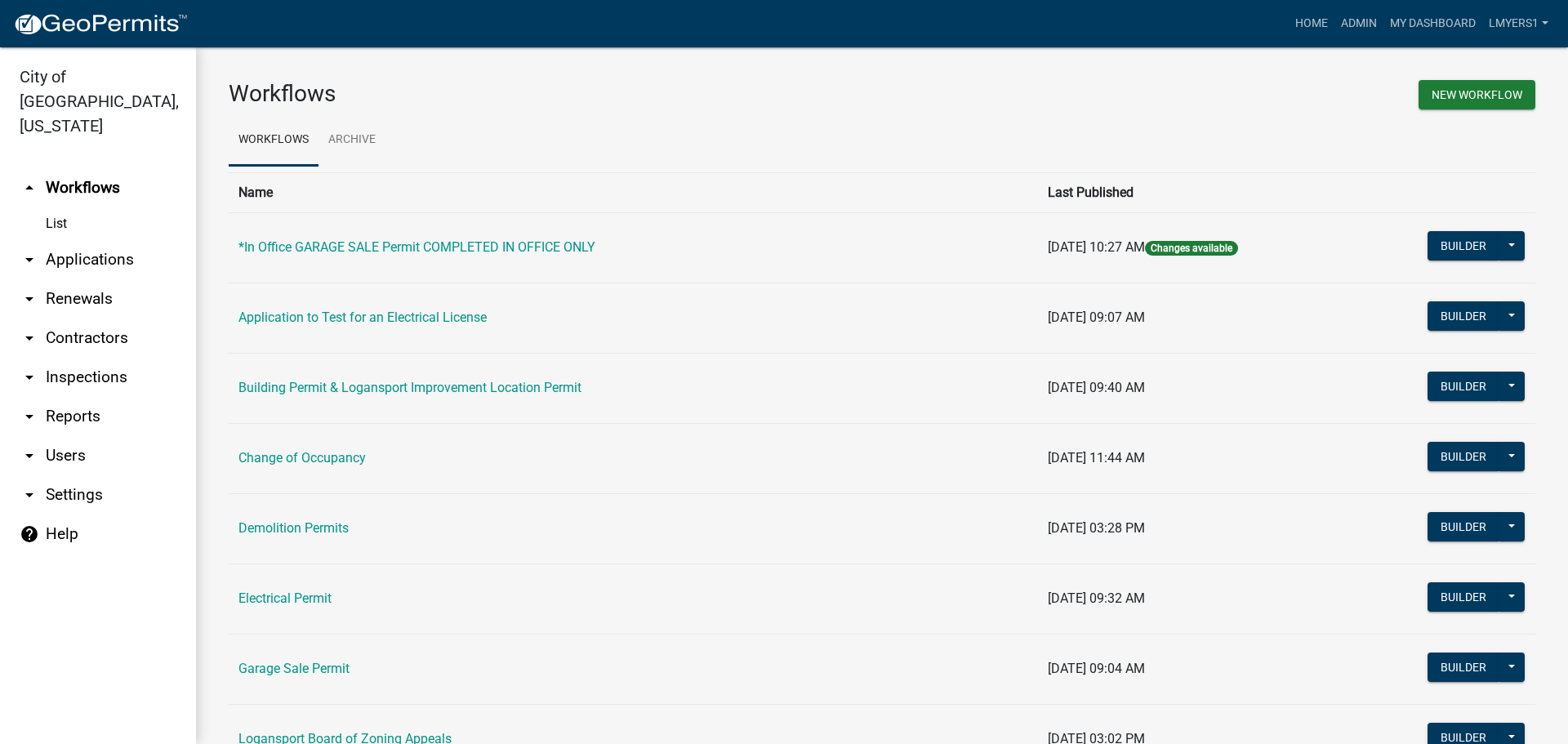
click at [62, 318] on link "arrow_drop_down Contractors" at bounding box center [98, 338] width 196 height 40
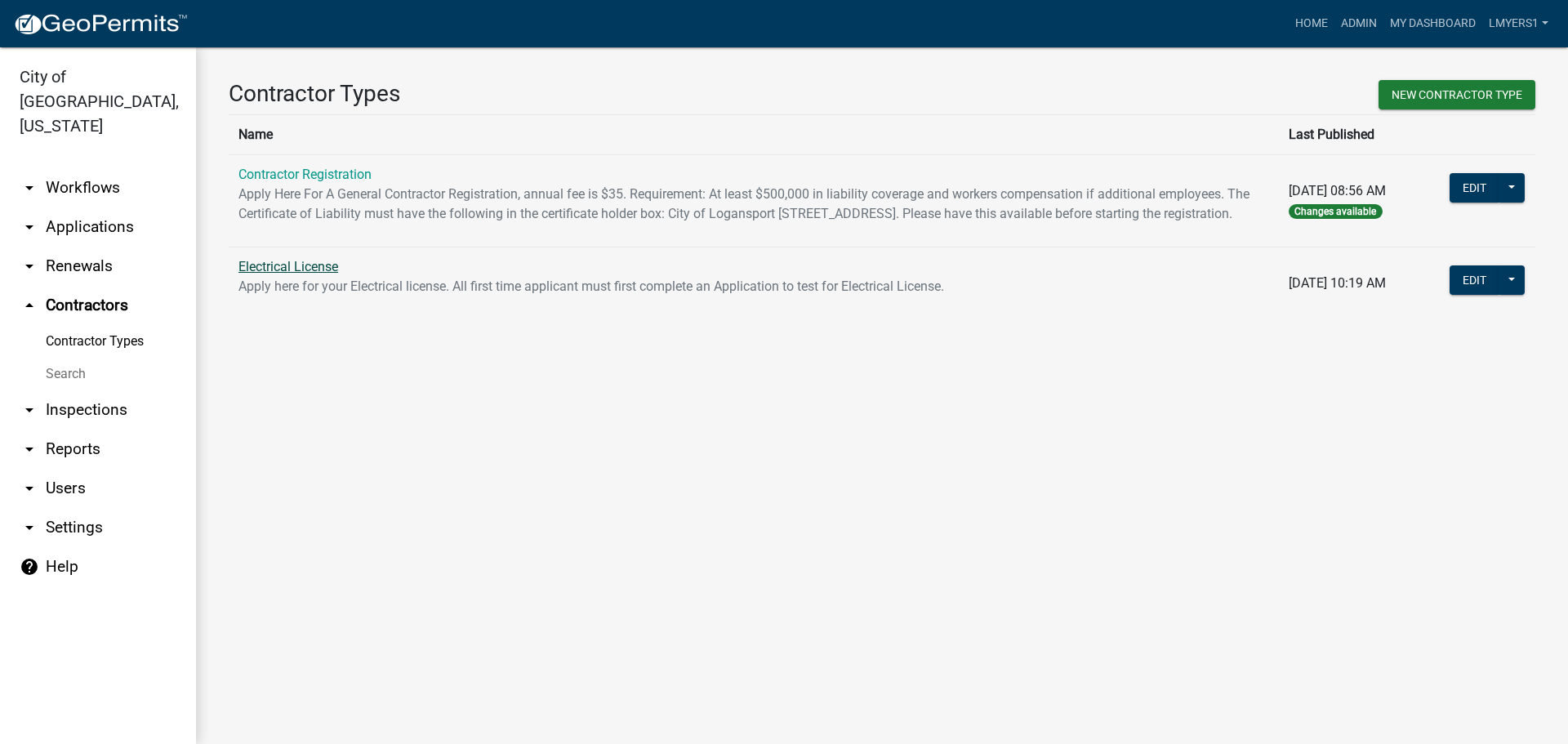
click at [263, 274] on link "Electrical License" at bounding box center [288, 266] width 99 height 16
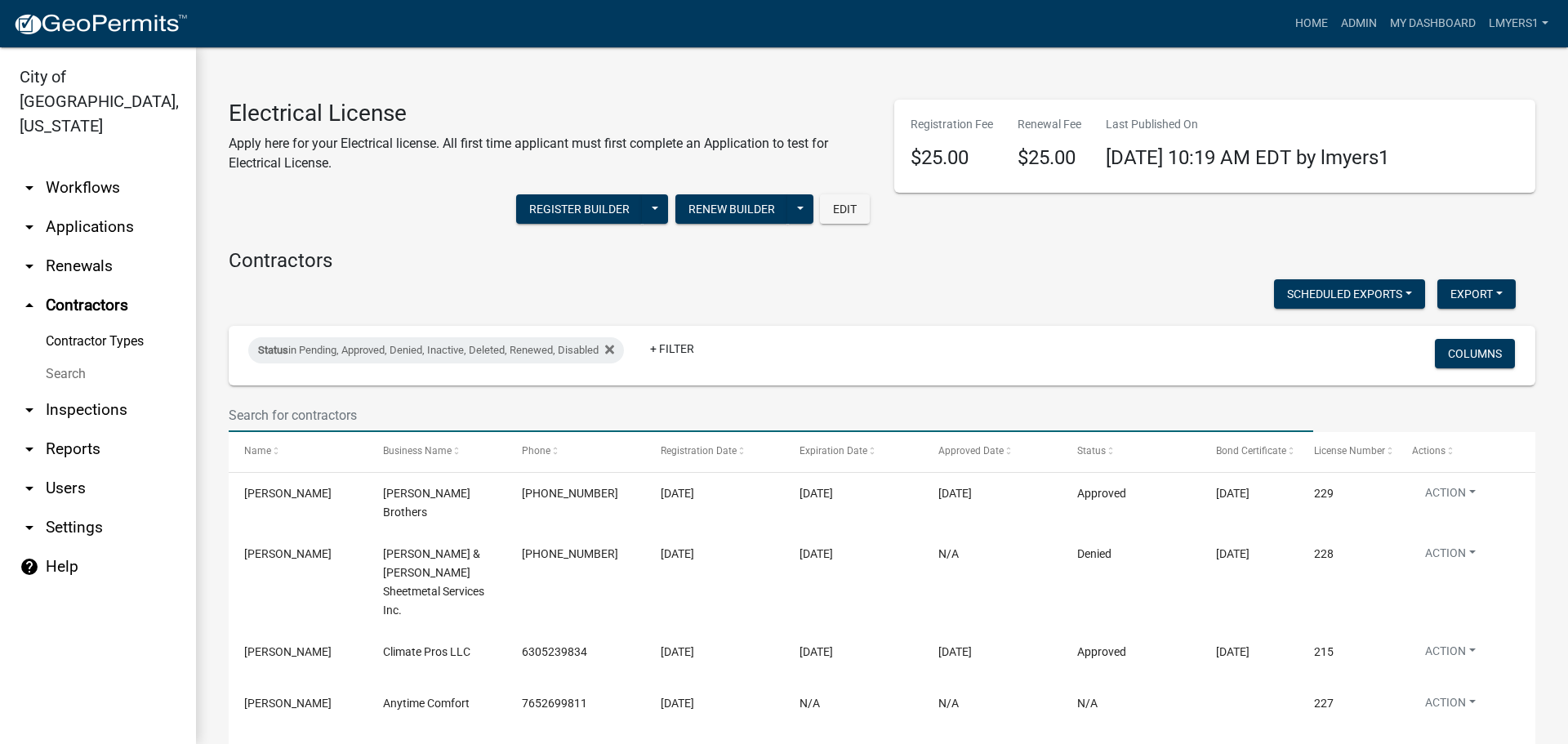
click at [273, 416] on input "text" at bounding box center [771, 415] width 1085 height 33
click at [264, 407] on input "text" at bounding box center [771, 415] width 1085 height 33
click at [325, 417] on input "text" at bounding box center [771, 415] width 1085 height 33
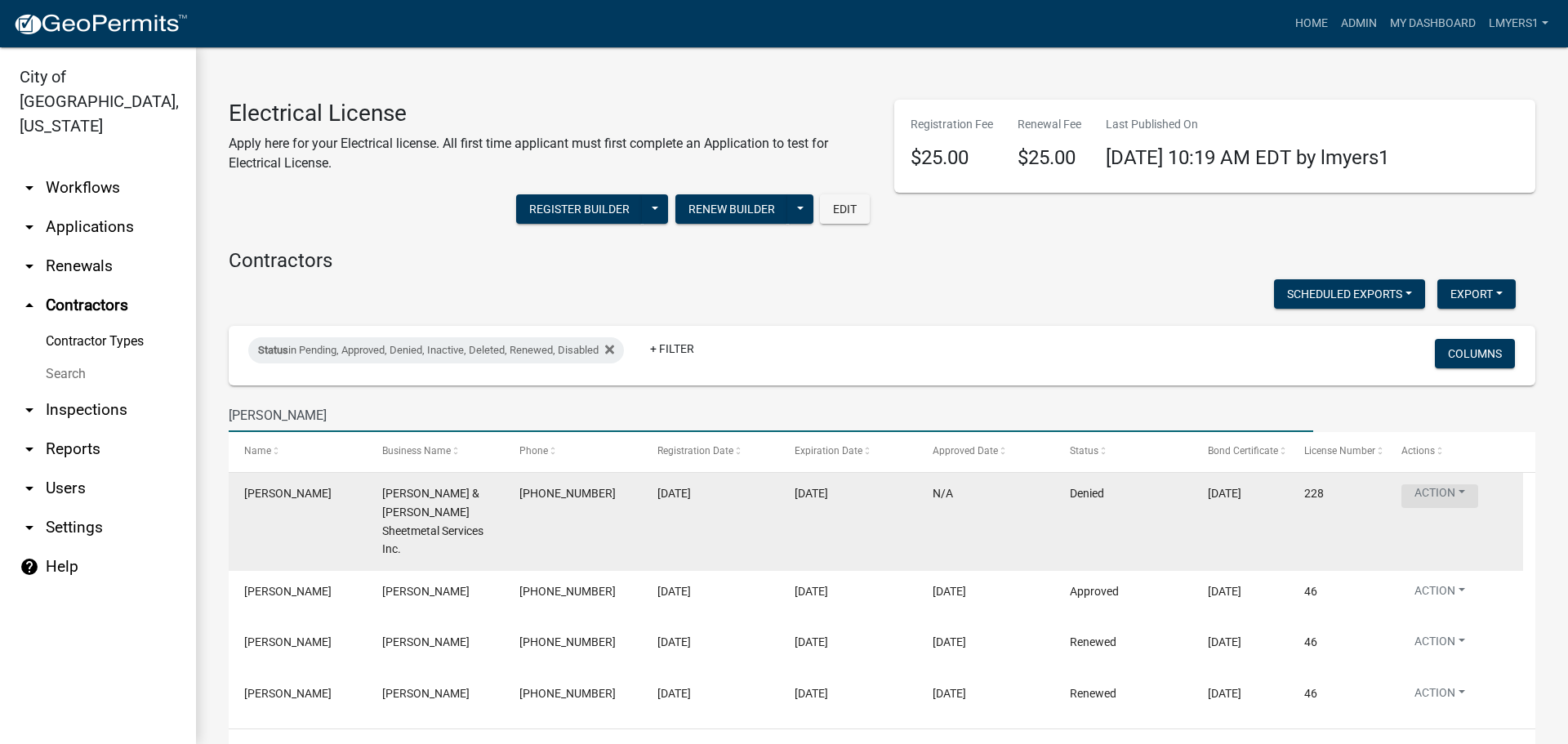
type input "Robert"
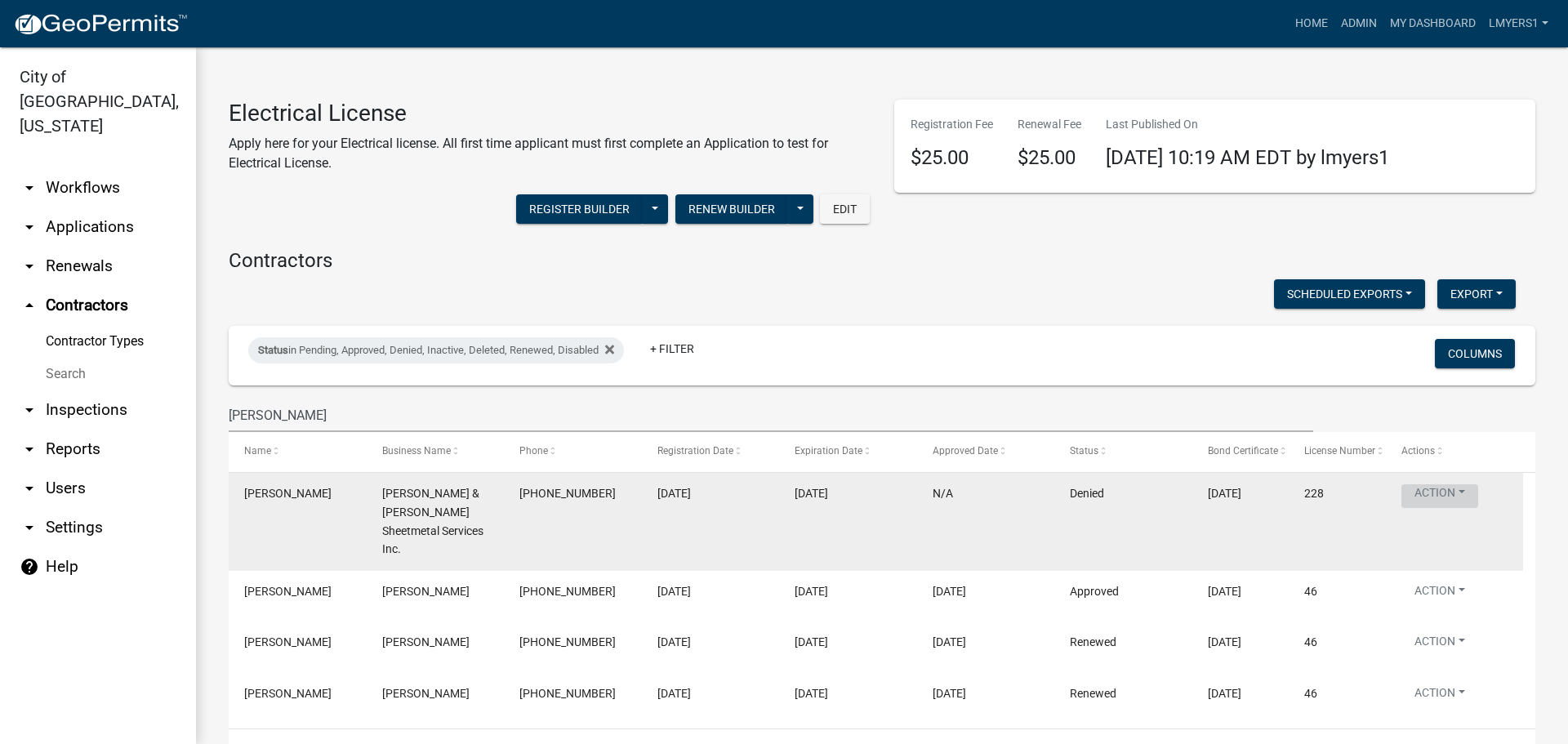
click at [1437, 498] on button "Action" at bounding box center [1439, 496] width 76 height 24
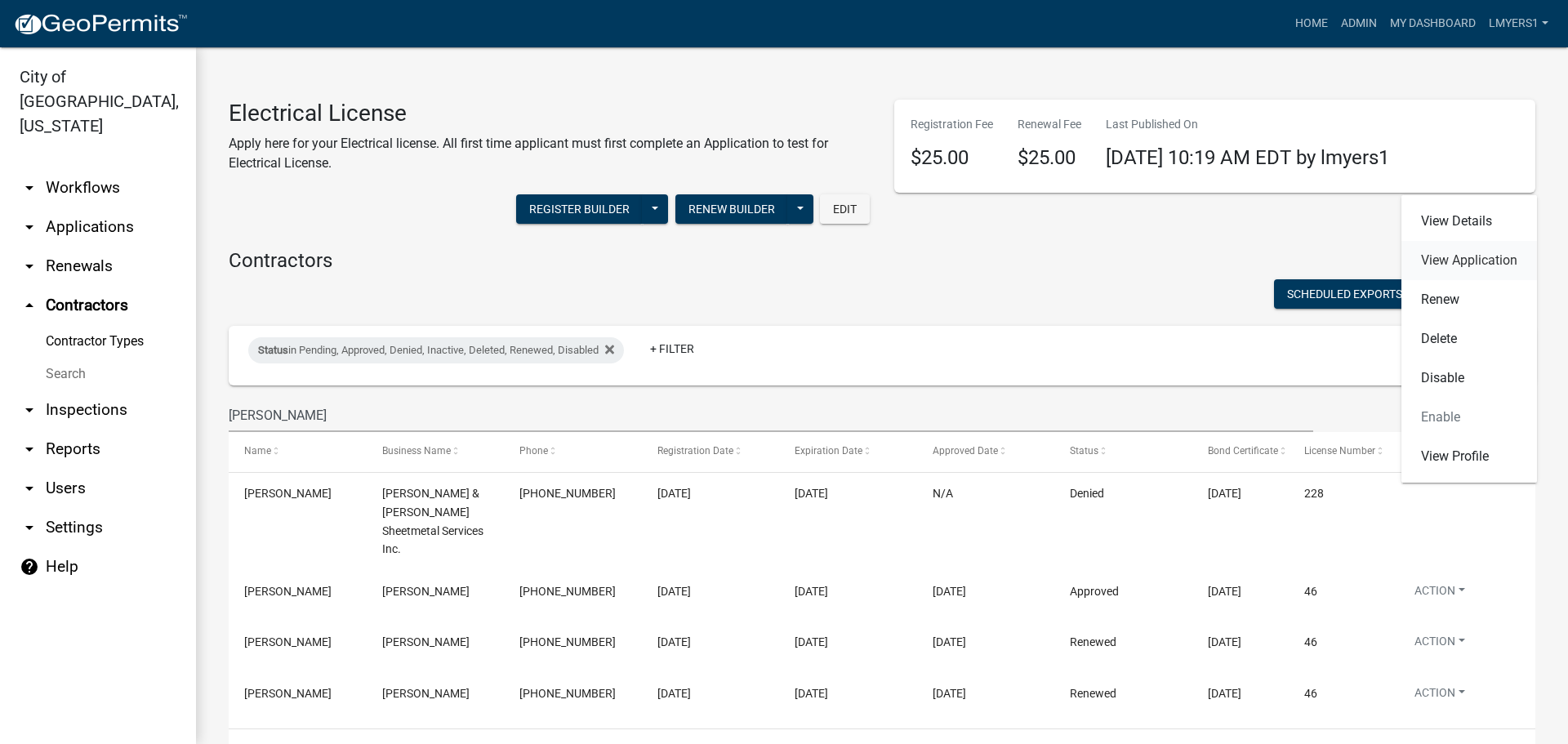
click at [1453, 271] on link "View Application" at bounding box center [1469, 260] width 135 height 40
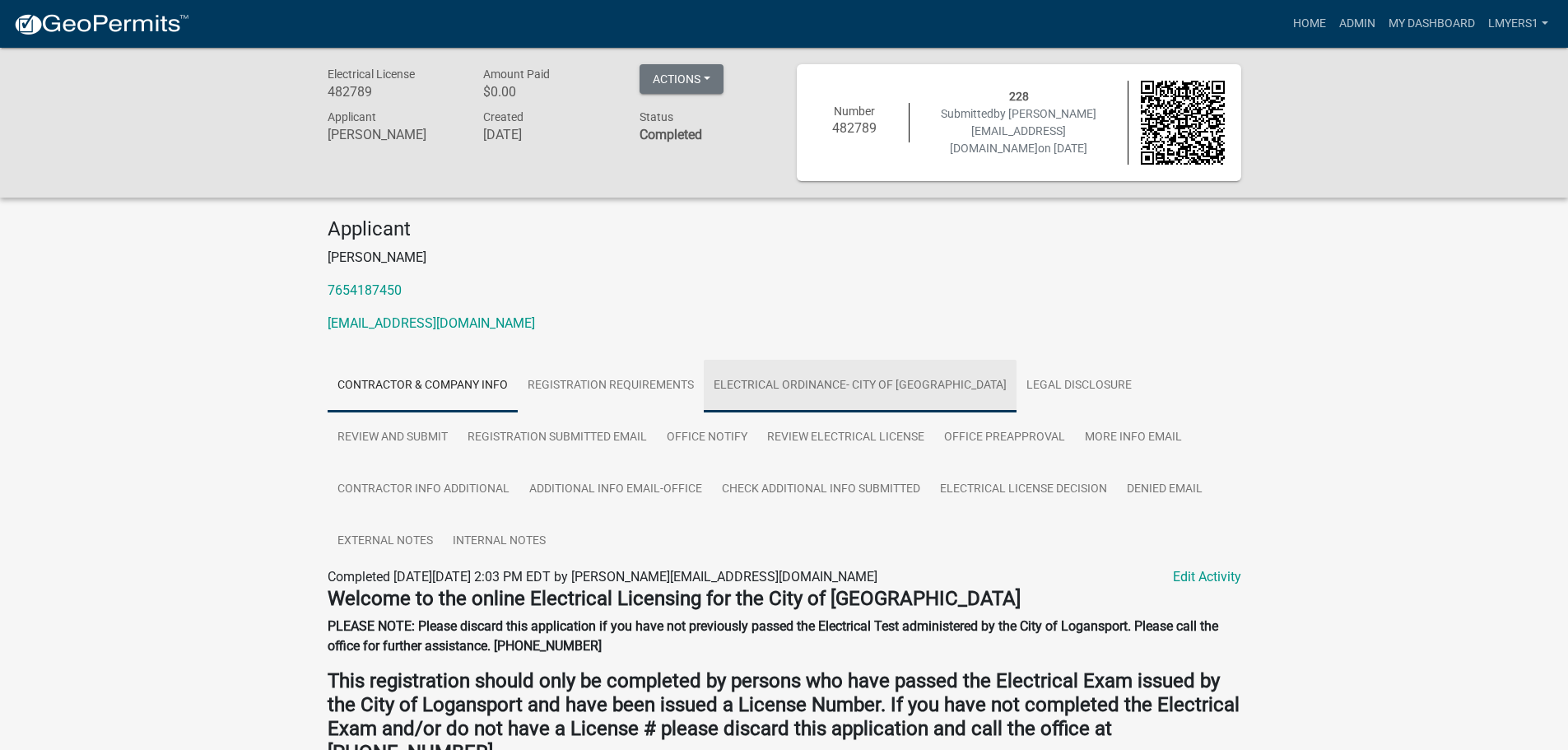
click at [863, 395] on link "Electrical Ordinance- City of Logansport" at bounding box center [860, 386] width 312 height 53
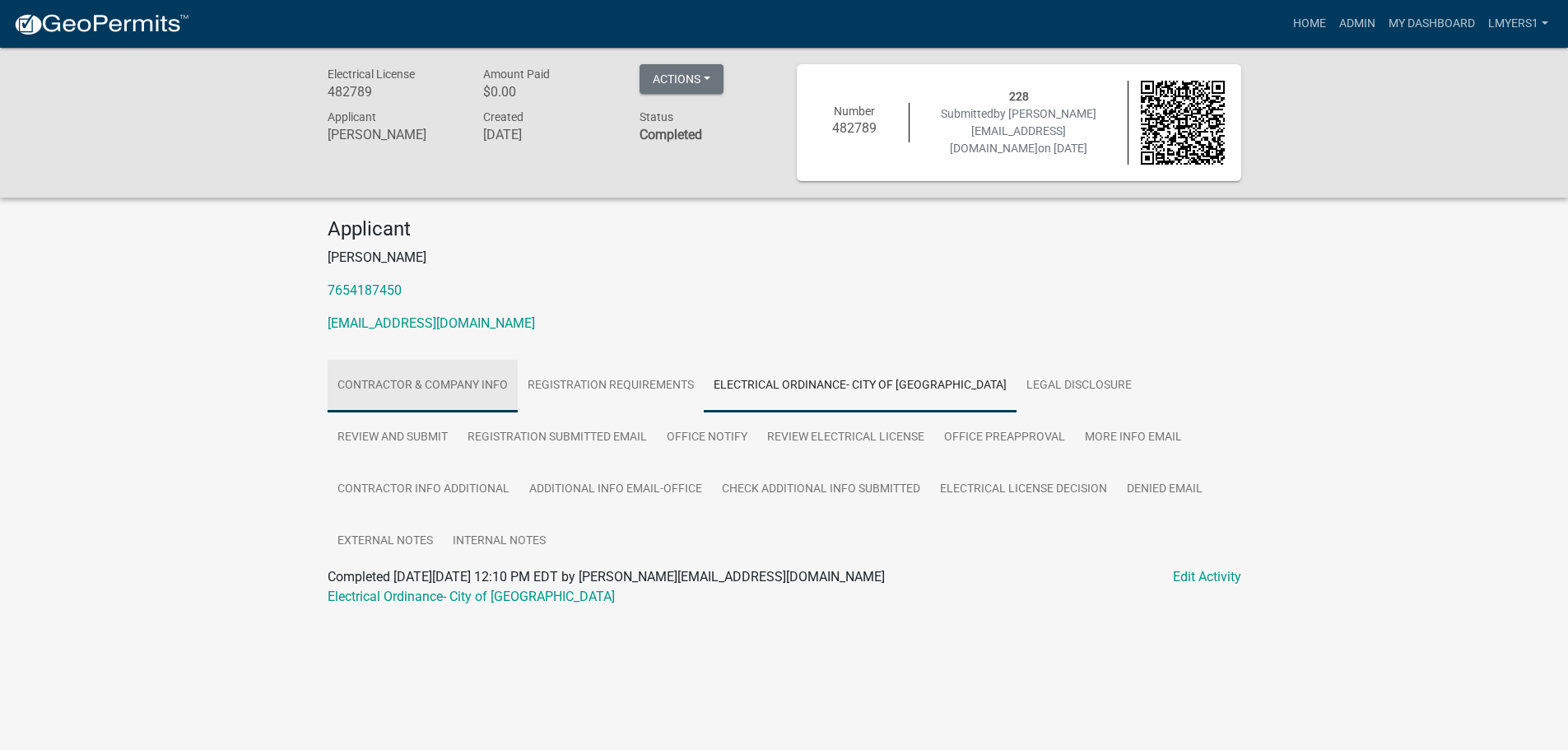
click at [429, 379] on link "Contractor & Company Info" at bounding box center [422, 386] width 190 height 53
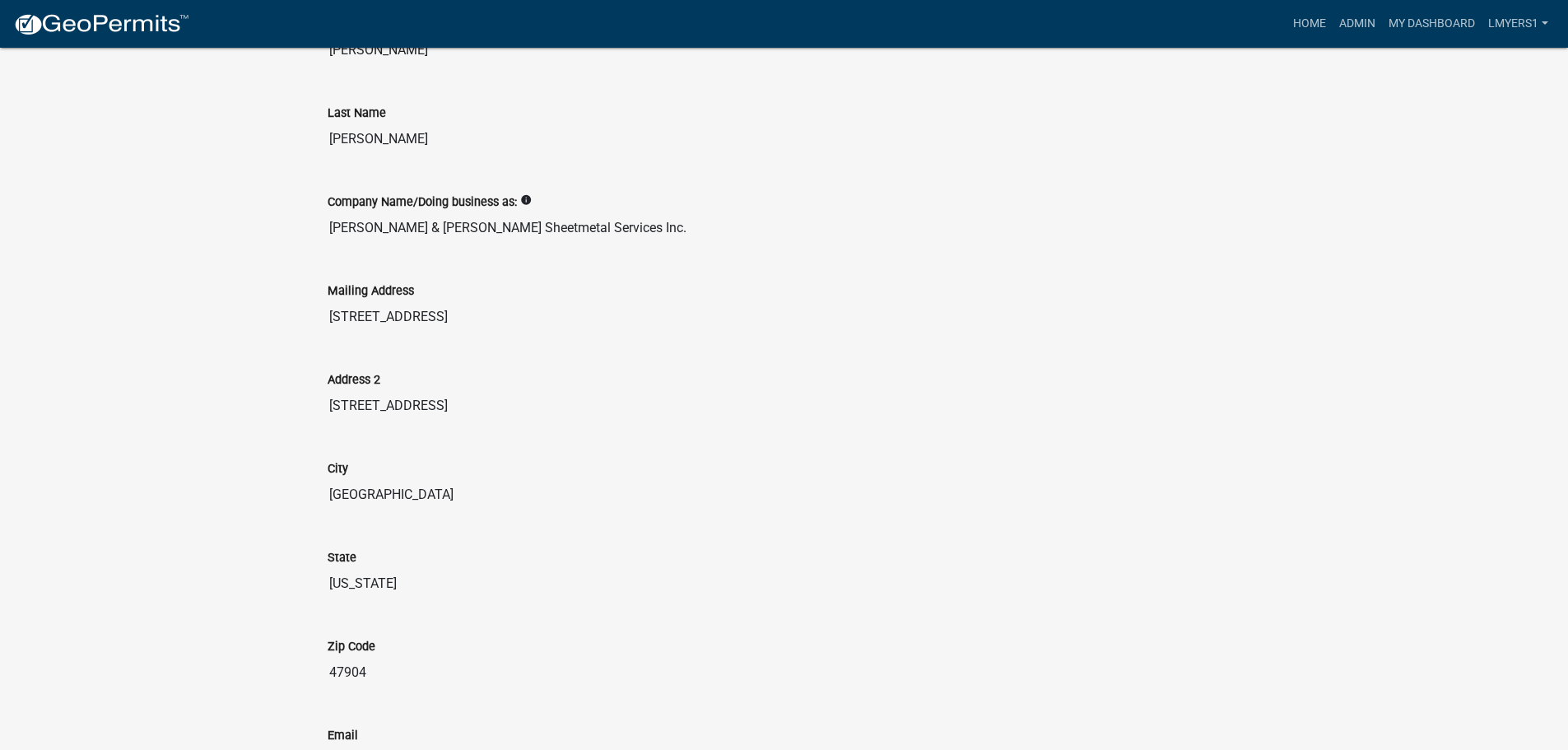
scroll to position [247, 0]
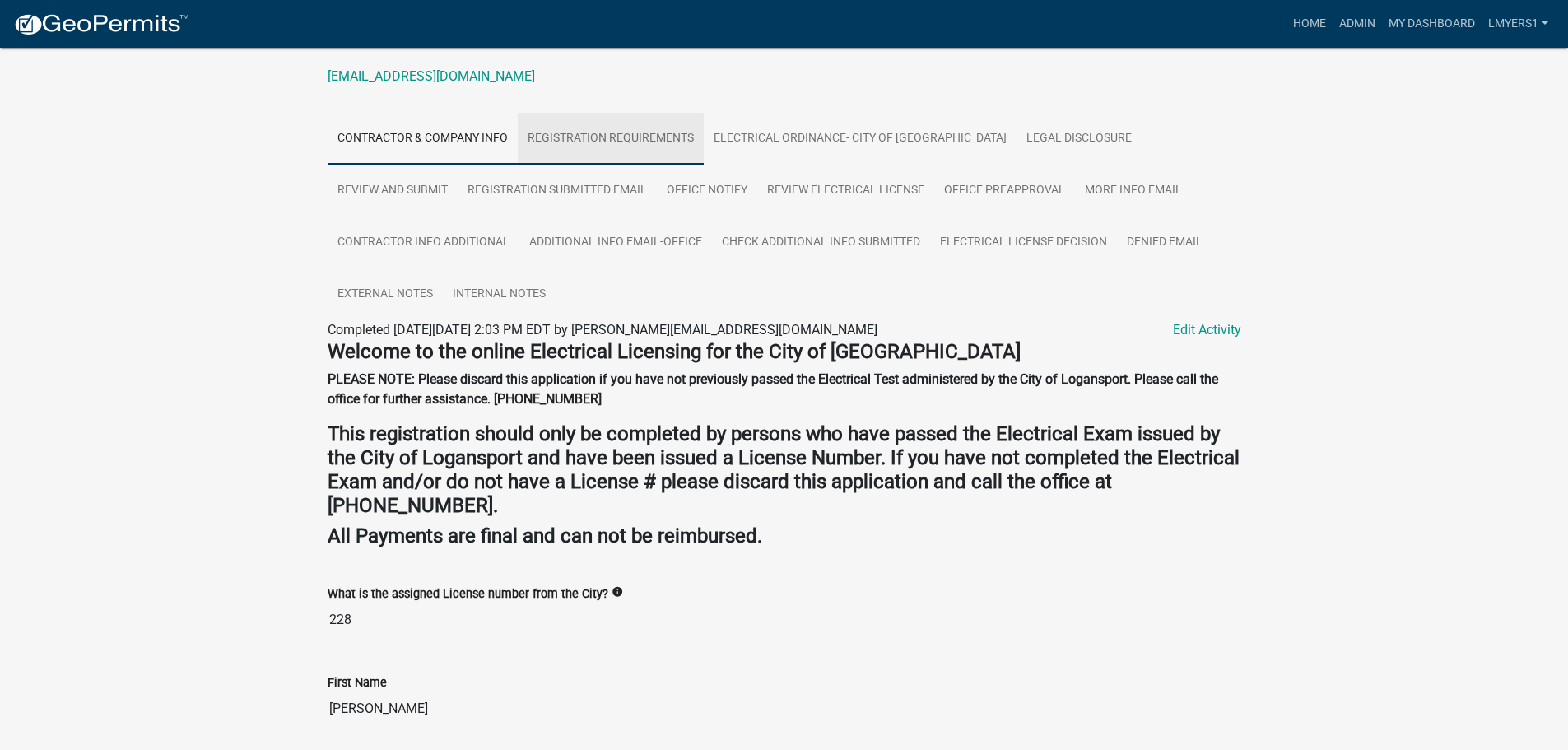
click at [651, 150] on link "Registration Requirements" at bounding box center [610, 139] width 186 height 53
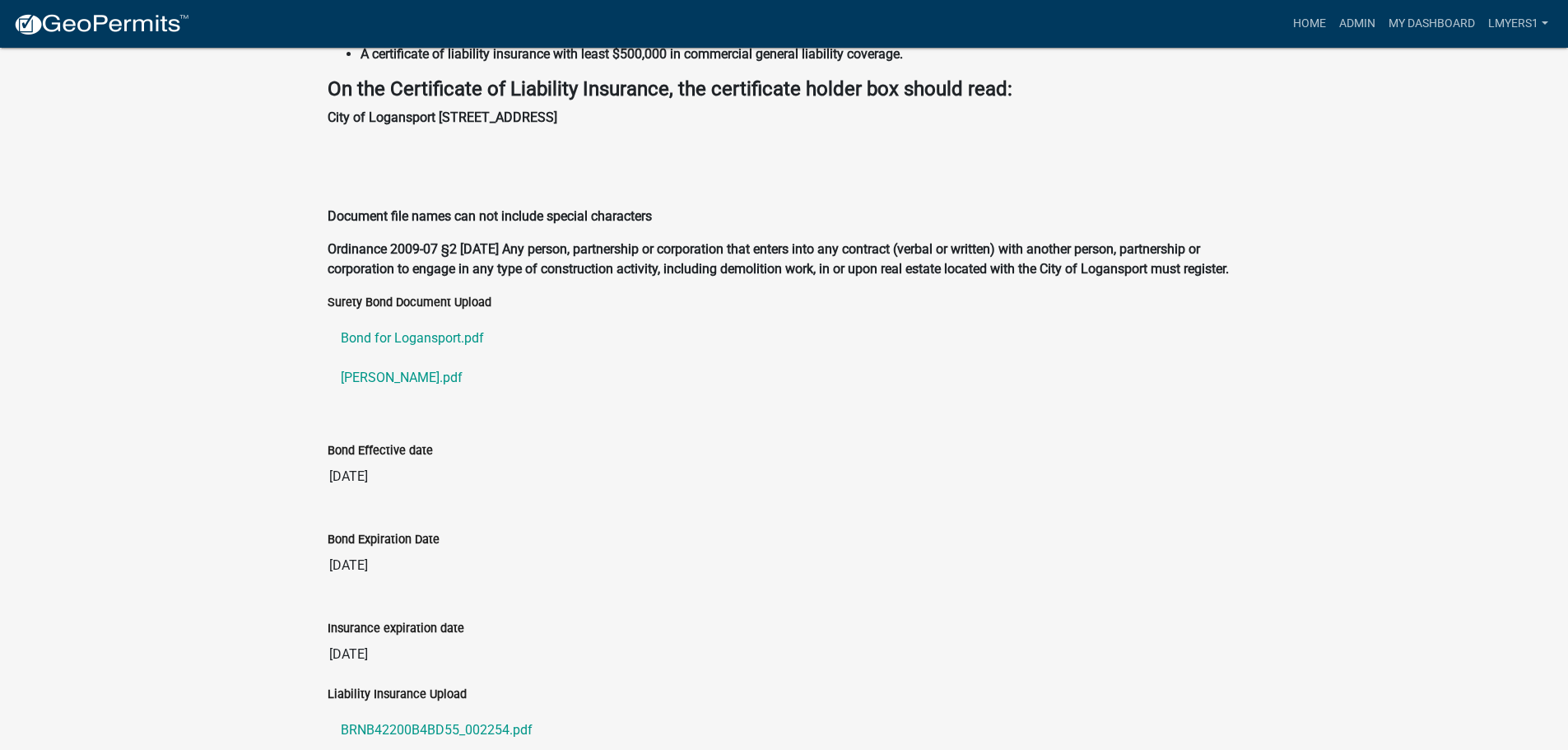
scroll to position [700, 0]
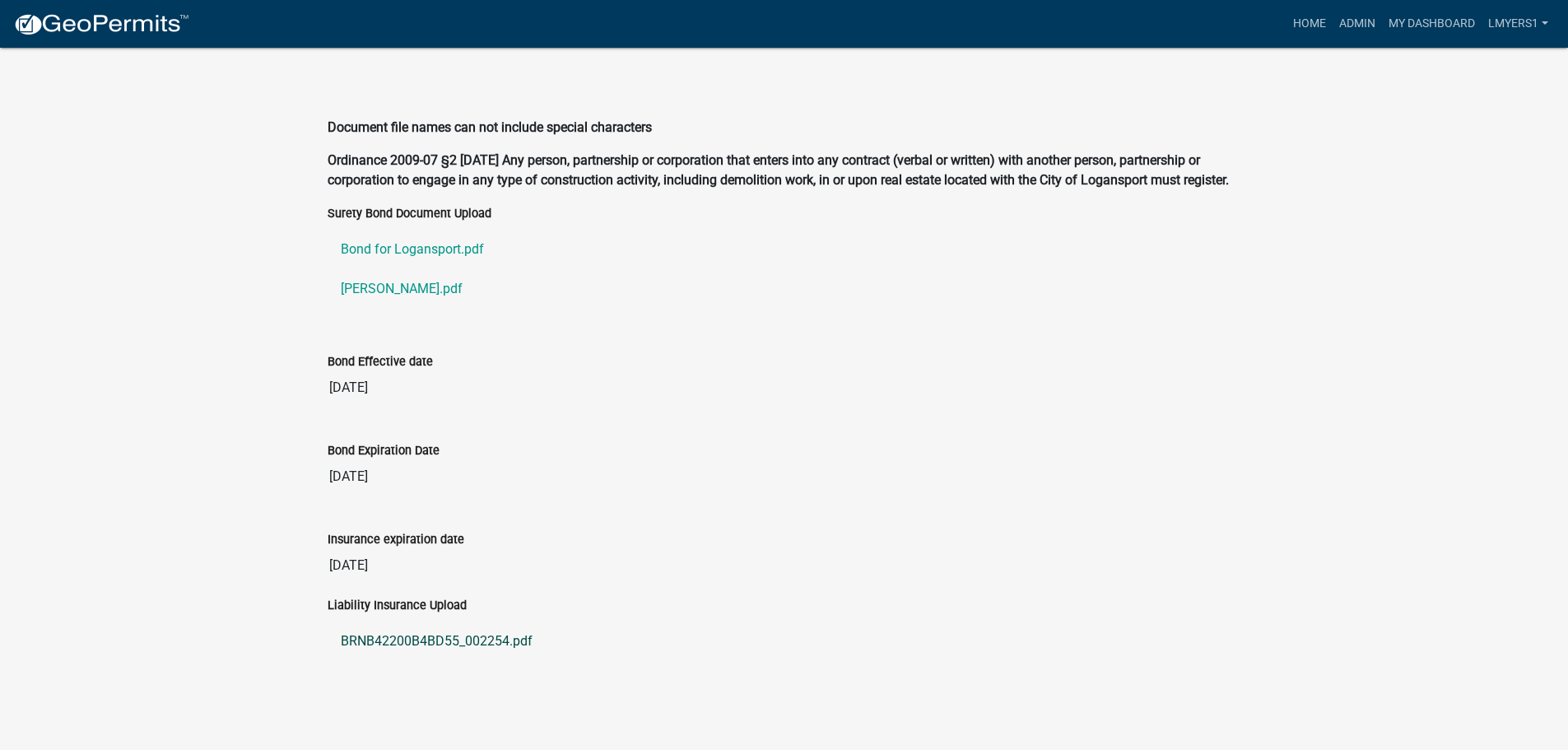
click at [365, 637] on link "BRNB42200B4BD55_002254.pdf" at bounding box center [784, 641] width 913 height 40
click at [361, 293] on link "R Siegfred bond.pdf" at bounding box center [784, 288] width 913 height 40
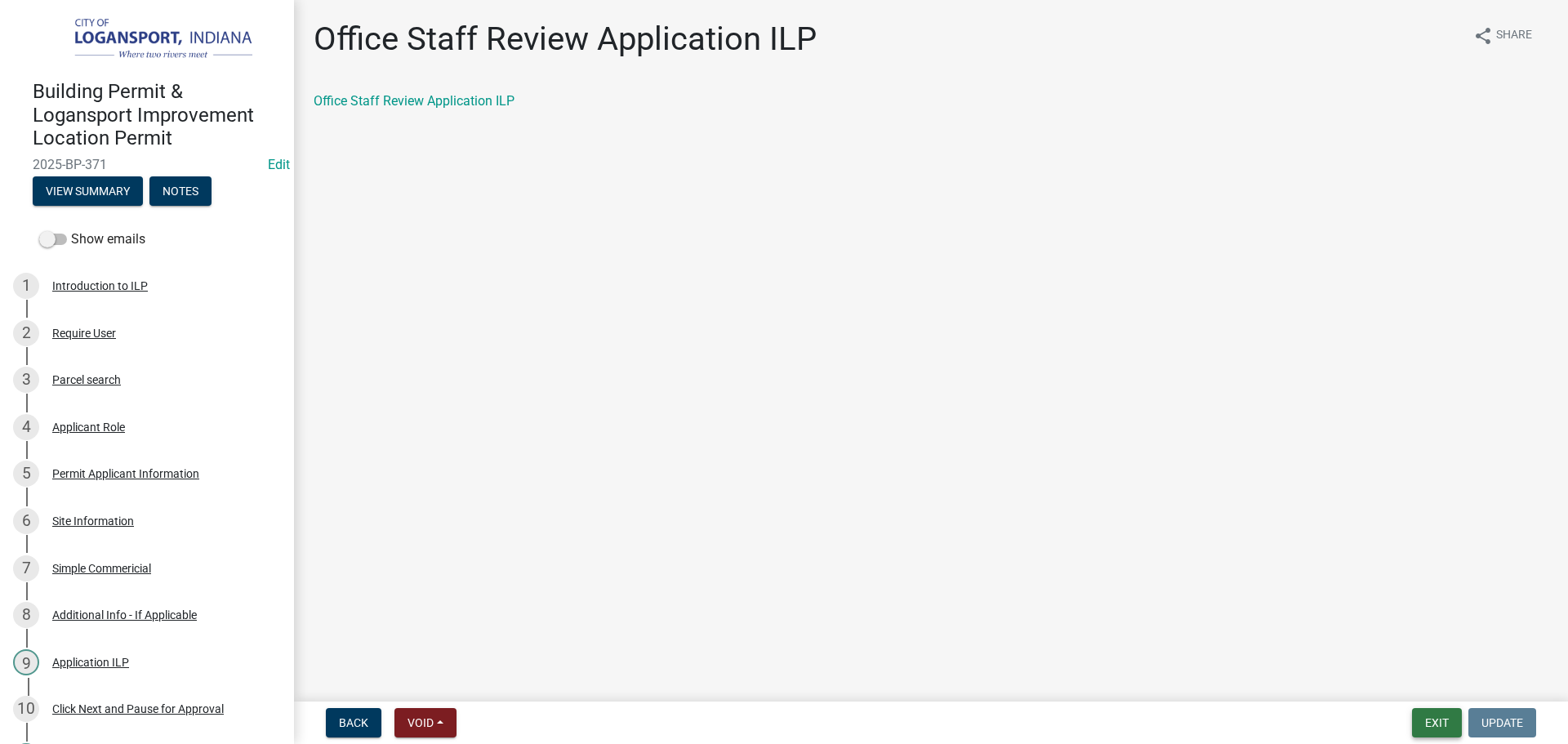
click at [1441, 727] on button "Exit" at bounding box center [1437, 723] width 50 height 29
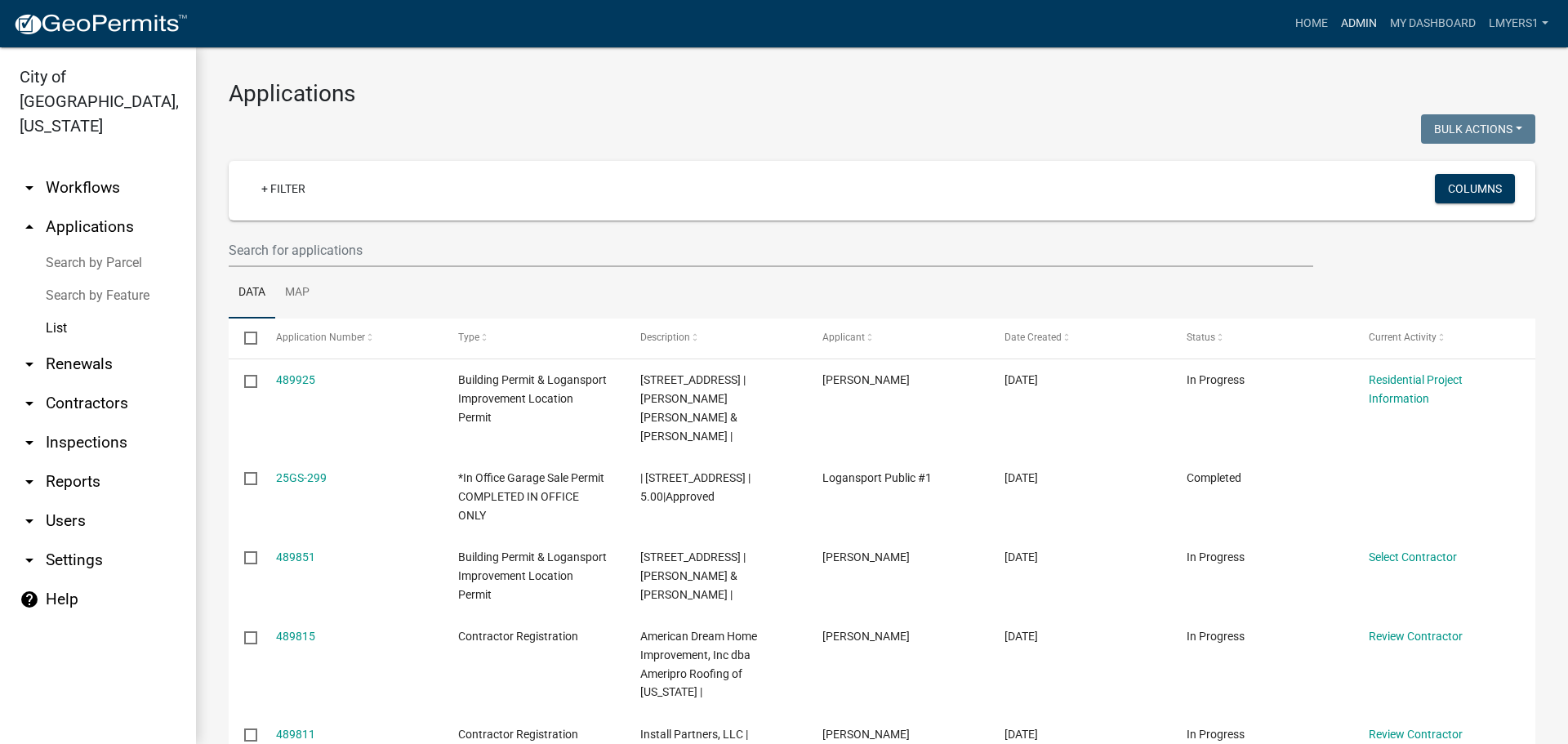
click at [1343, 29] on link "Admin" at bounding box center [1359, 24] width 49 height 31
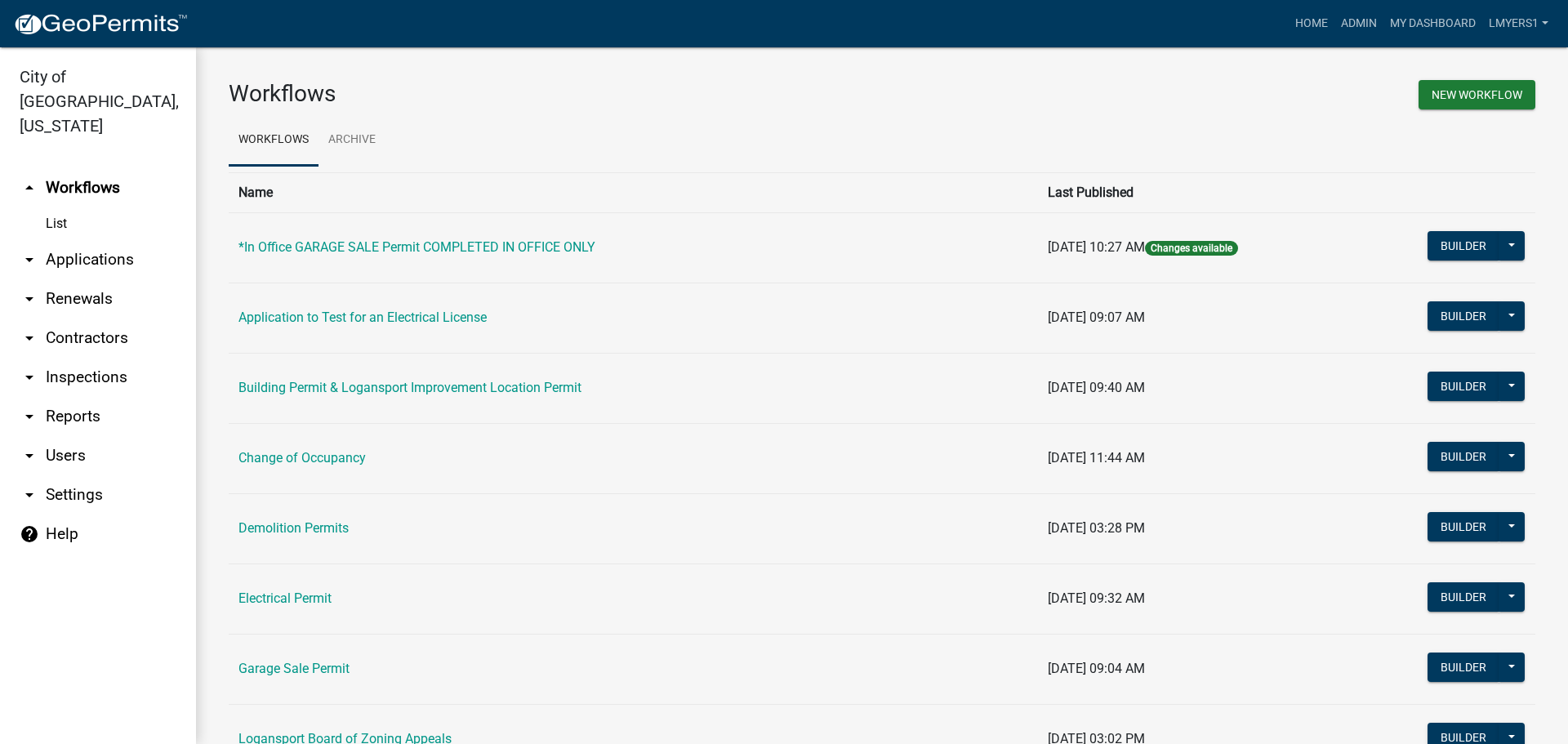
click at [73, 318] on link "arrow_drop_down Contractors" at bounding box center [98, 338] width 196 height 40
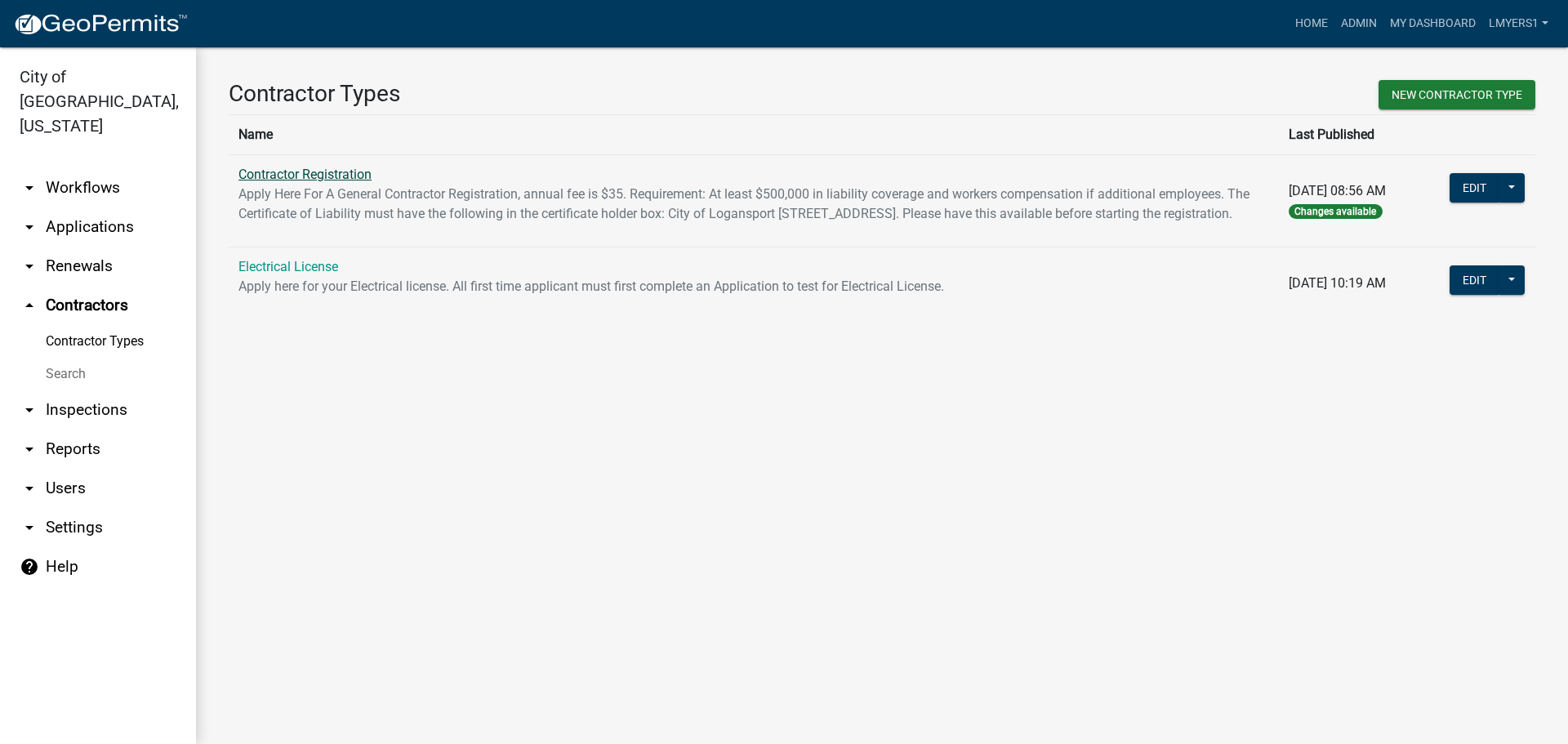
click at [339, 173] on link "Contractor Registration" at bounding box center [305, 174] width 133 height 16
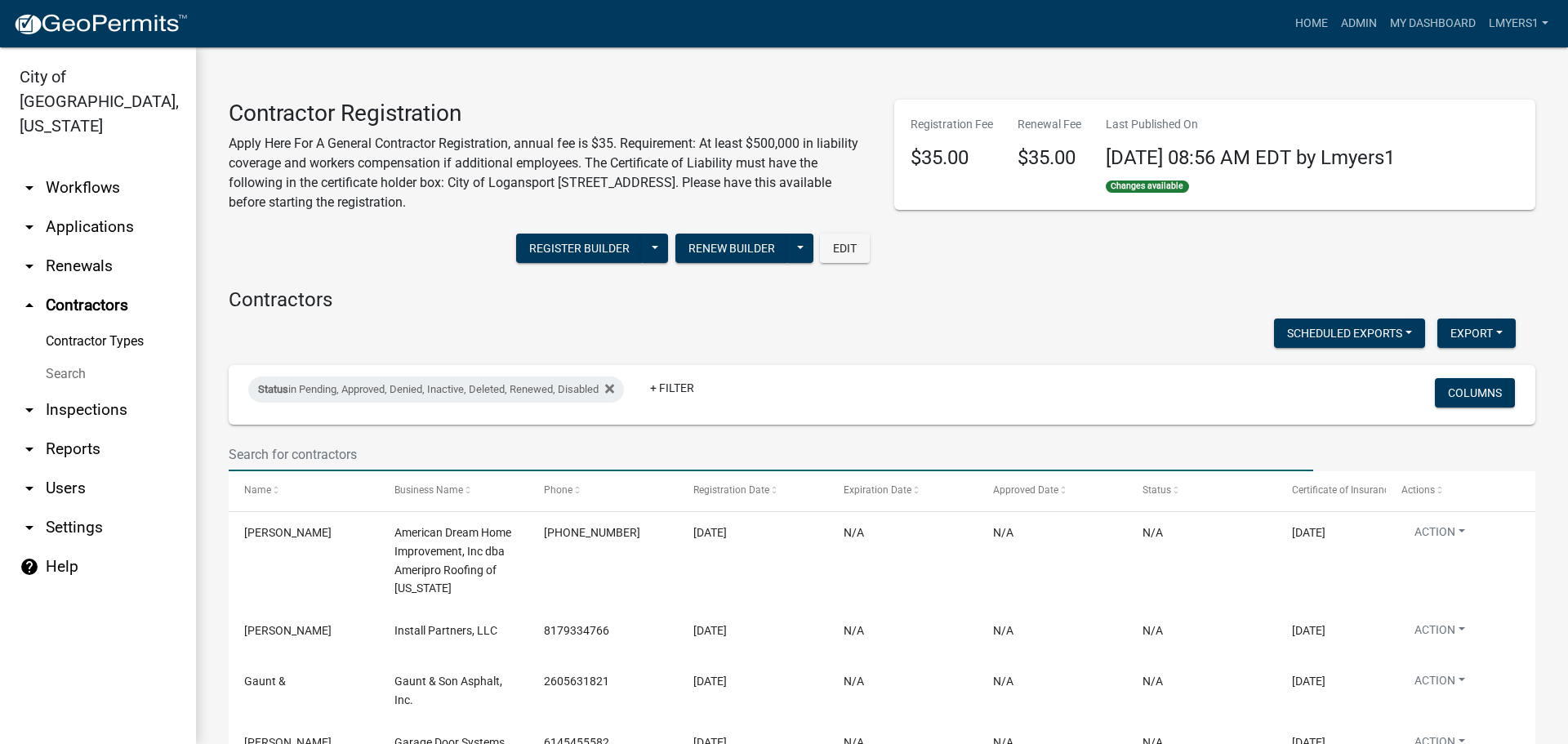
click at [320, 454] on input "text" at bounding box center [771, 454] width 1085 height 33
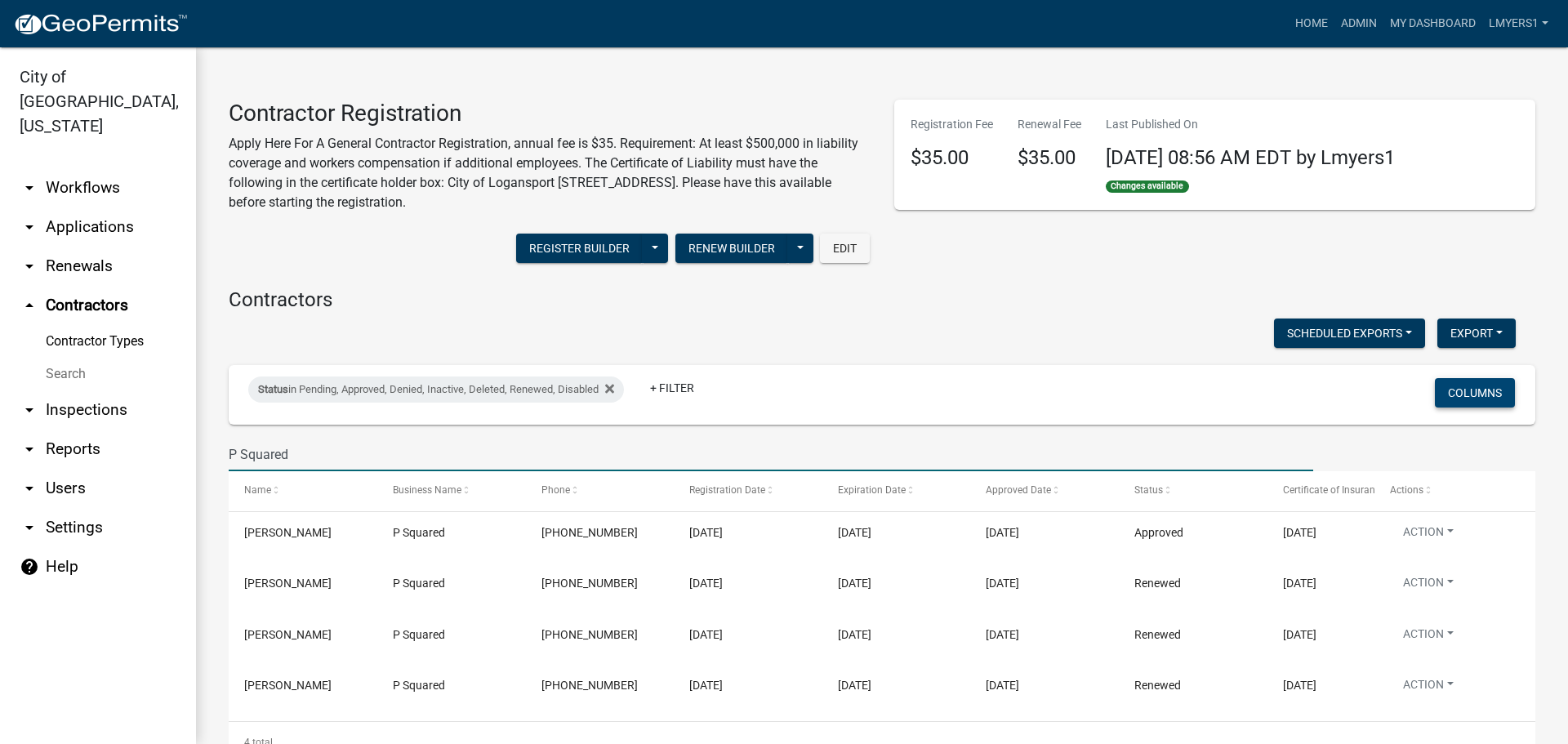
type input "P Squared"
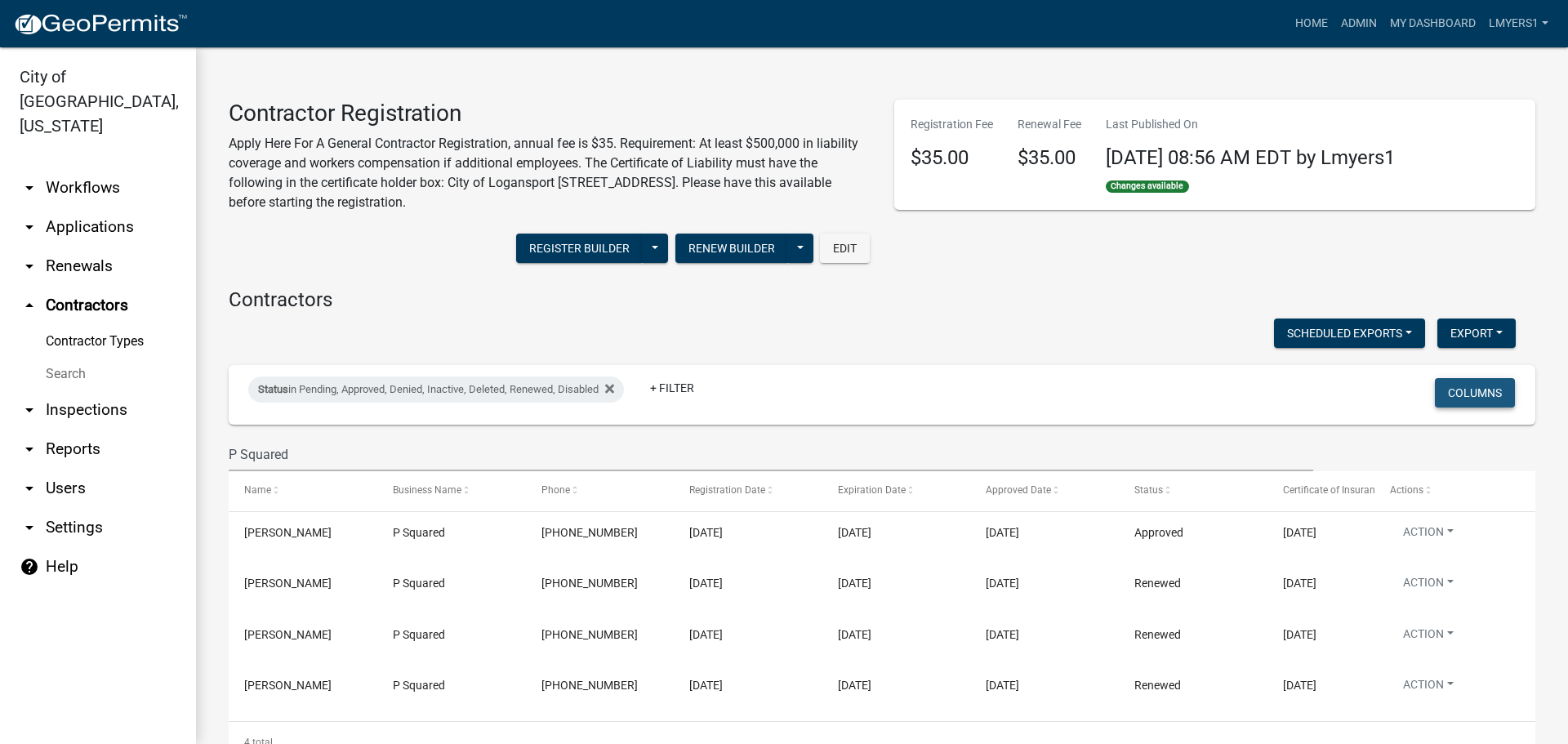
click at [1452, 395] on button "Columns" at bounding box center [1475, 393] width 80 height 29
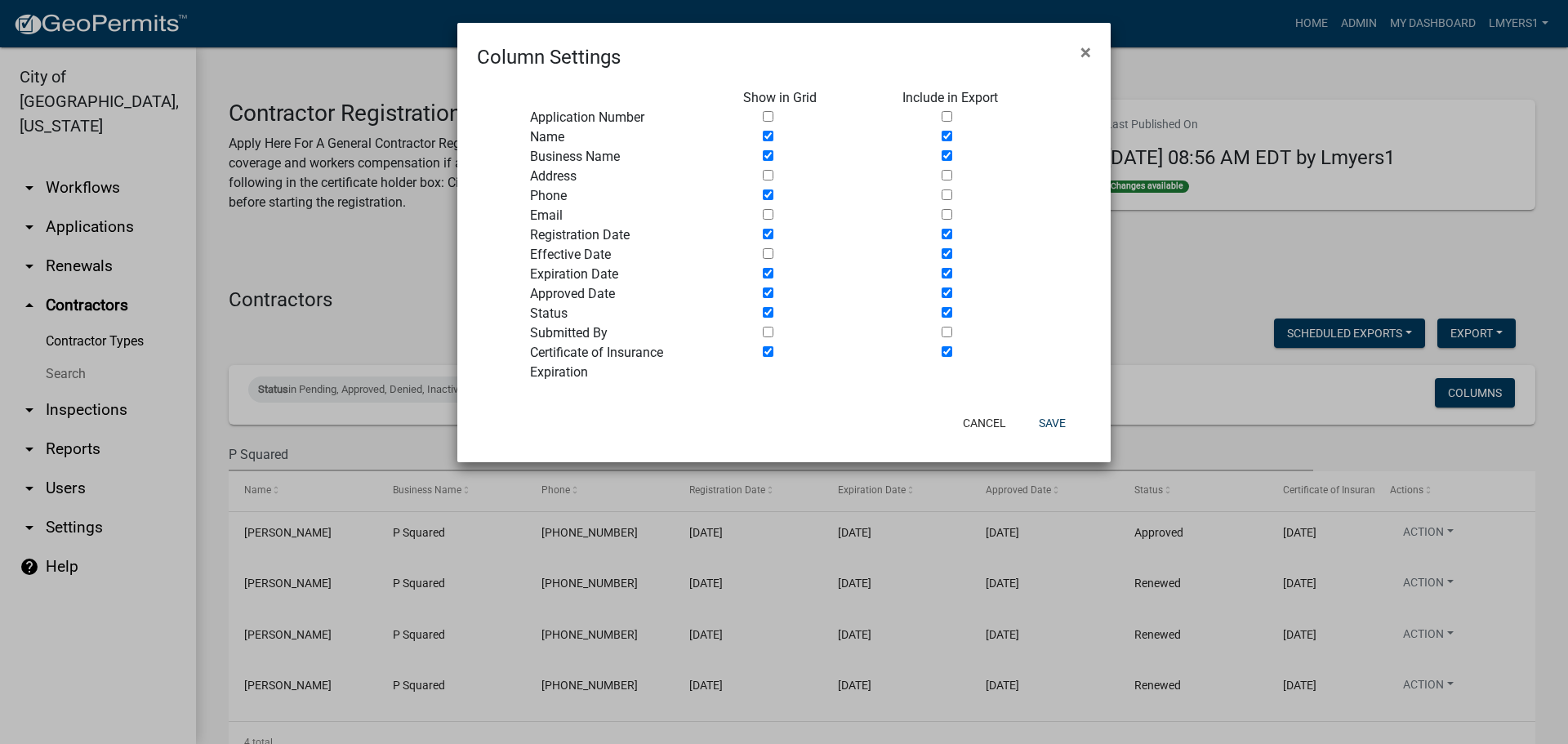
click at [770, 333] on input "checkbox" at bounding box center [768, 332] width 11 height 11
checkbox input "true"
click at [1055, 425] on button "Save" at bounding box center [1053, 423] width 53 height 29
